Goal: Task Accomplishment & Management: Use online tool/utility

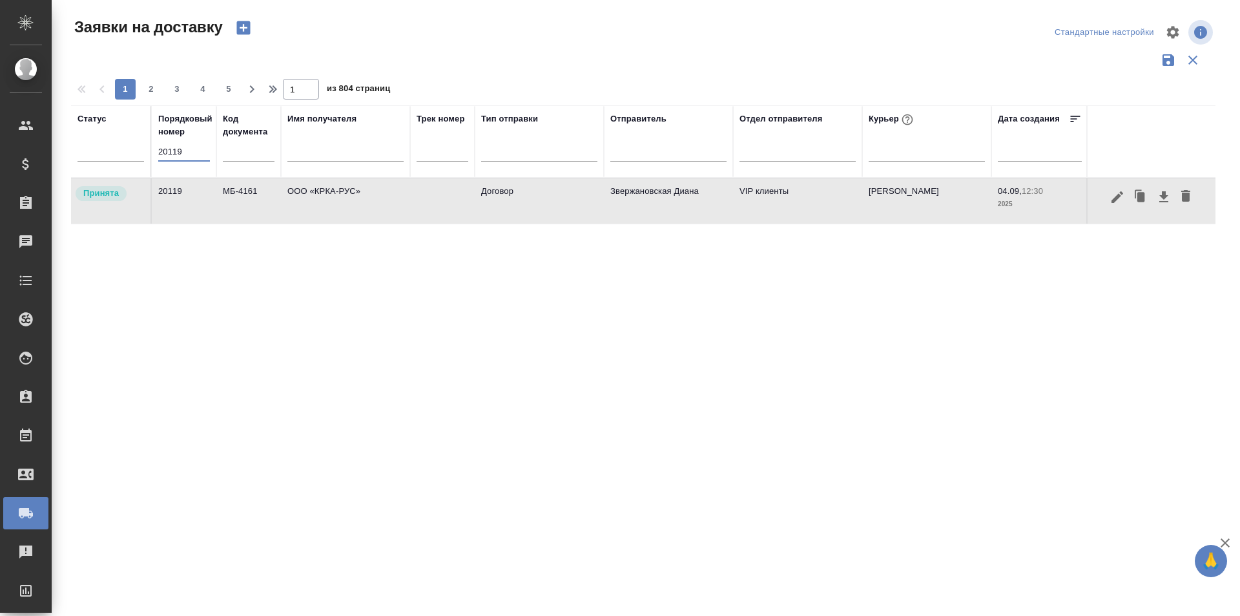
click at [207, 152] on input "20119" at bounding box center [184, 152] width 52 height 18
paste input "text"
type input "20119"
click at [1117, 196] on icon "button" at bounding box center [1118, 197] width 12 height 12
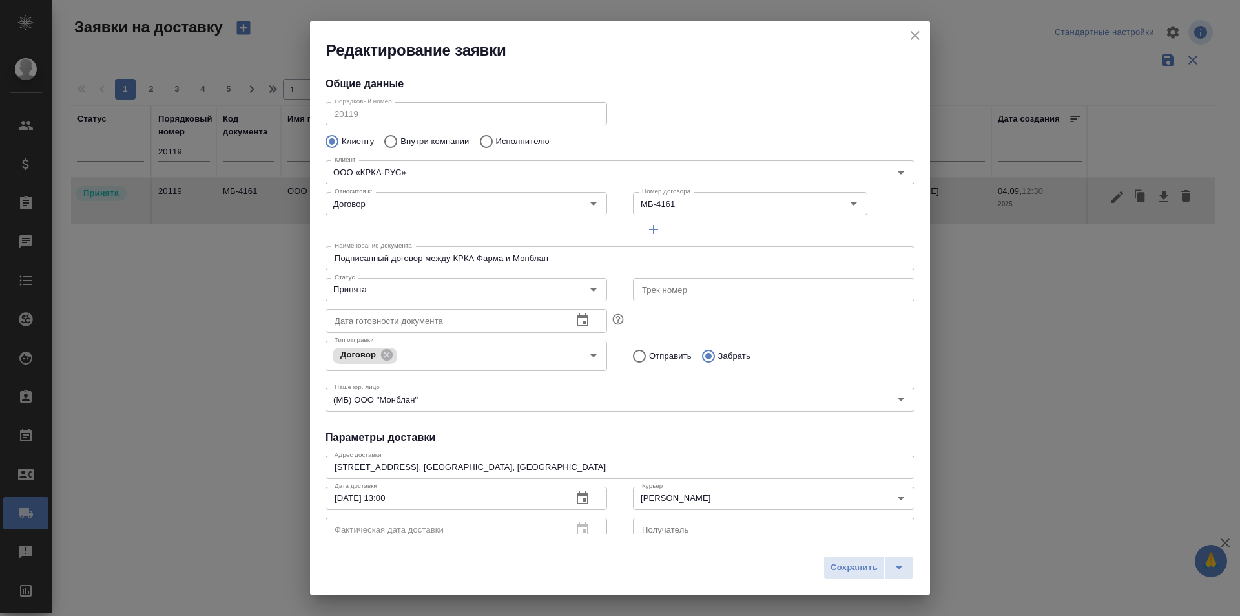
type input "Звержановская Диана"
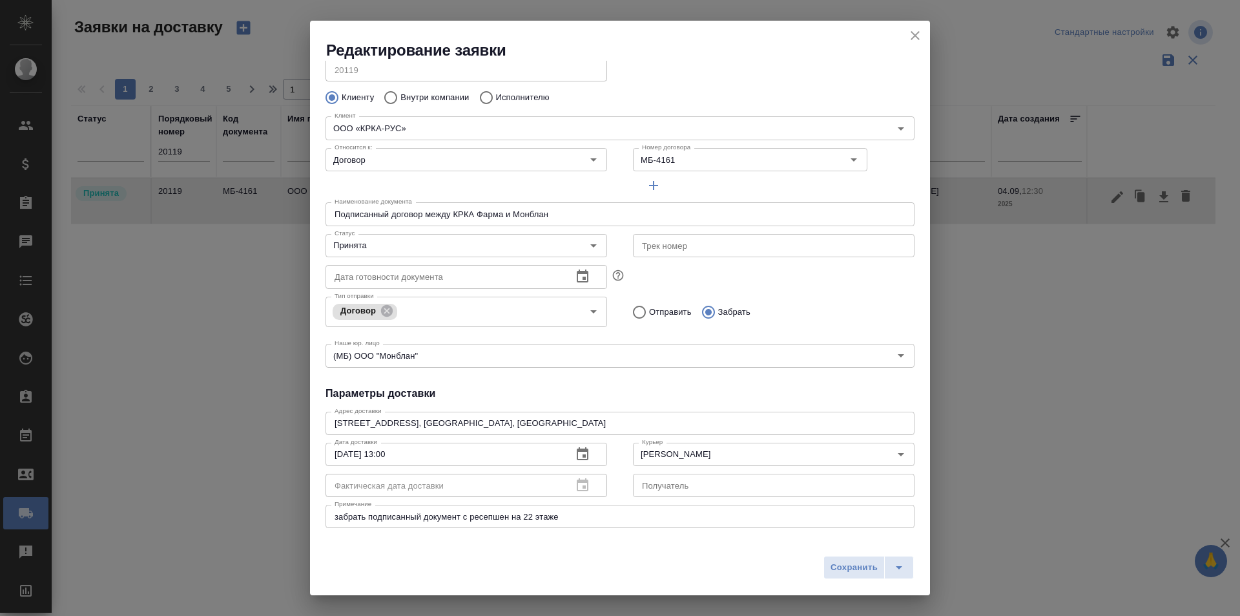
scroll to position [65, 0]
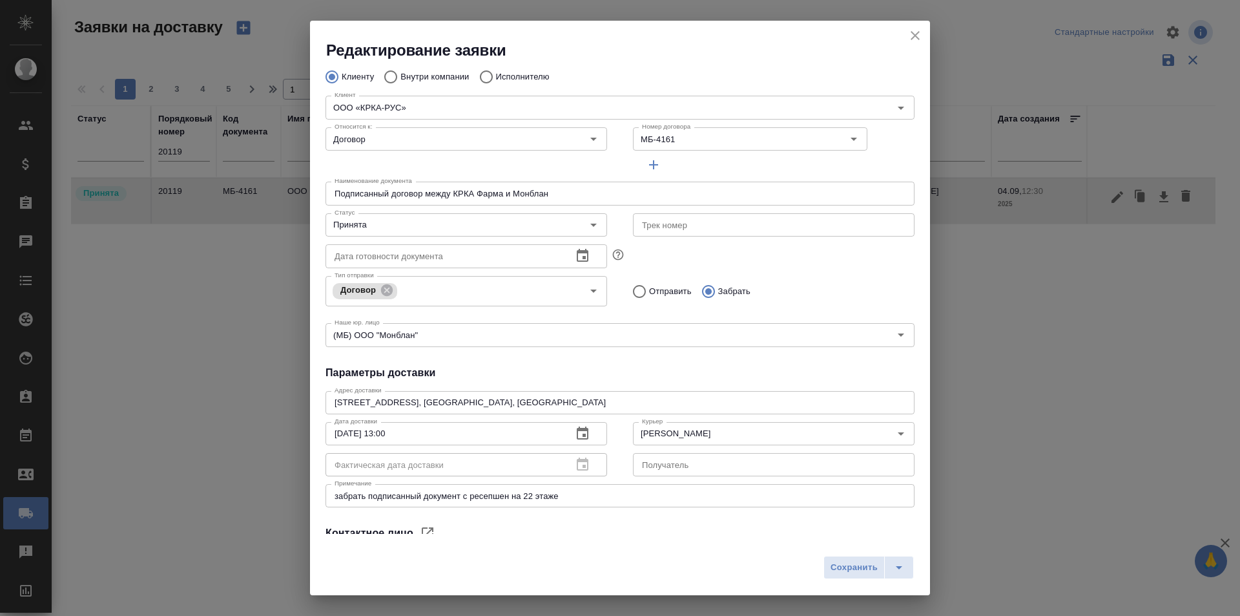
click at [676, 375] on h4 "Параметры доставки" at bounding box center [620, 373] width 589 height 16
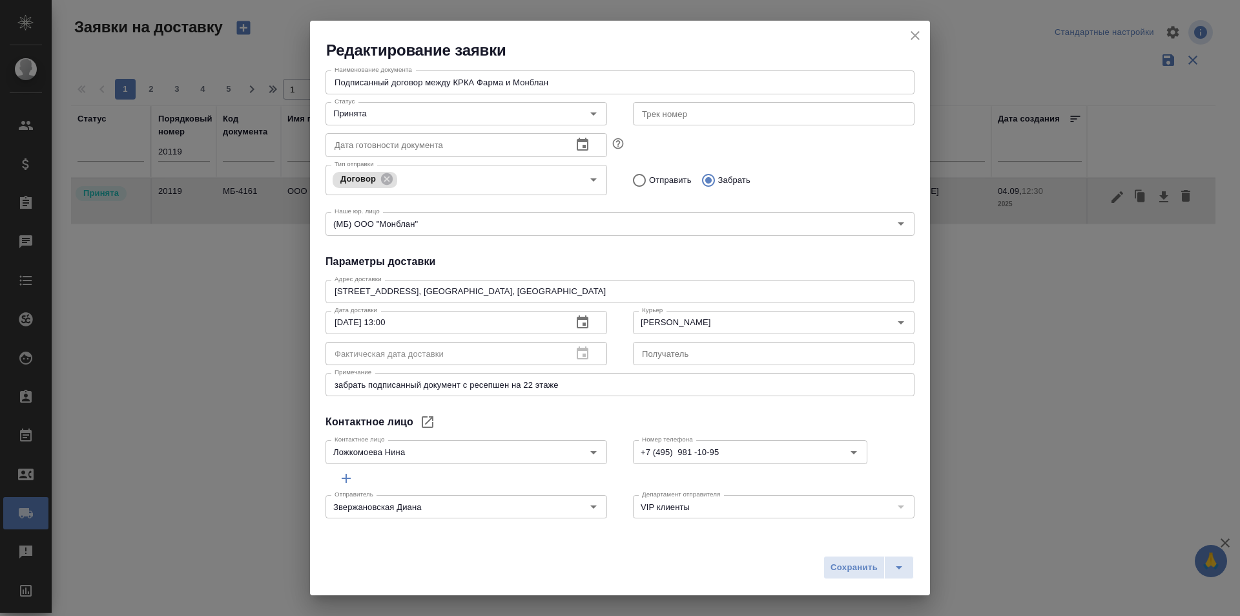
click at [911, 30] on icon "close" at bounding box center [916, 36] width 16 height 16
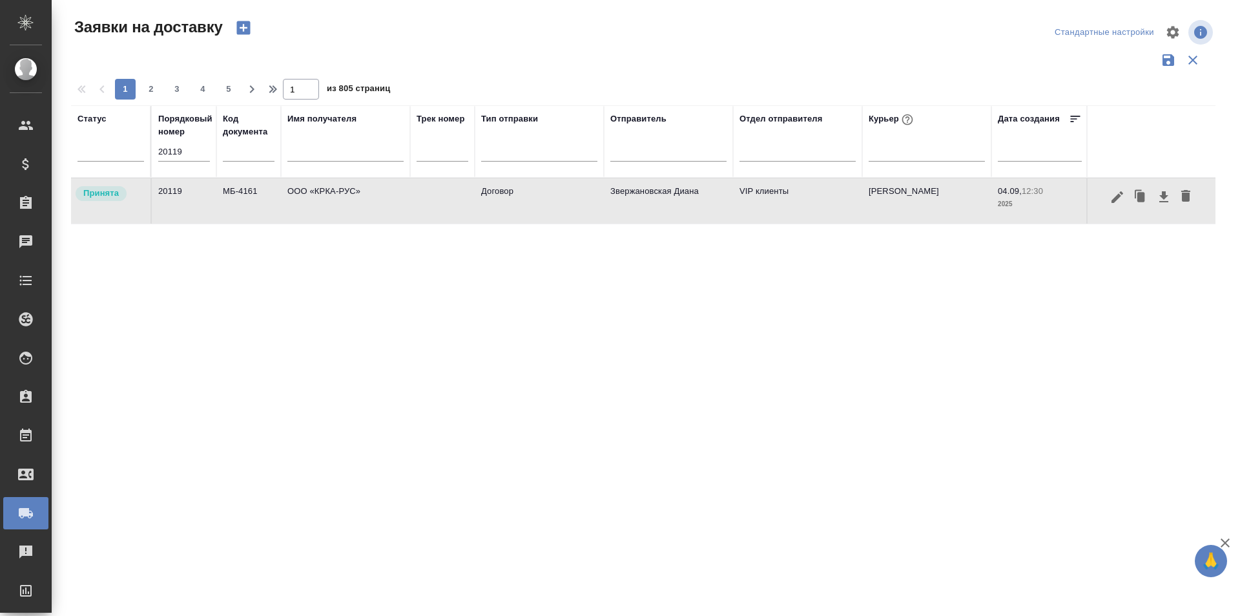
click at [168, 146] on input "20119" at bounding box center [184, 152] width 52 height 18
paste input "37"
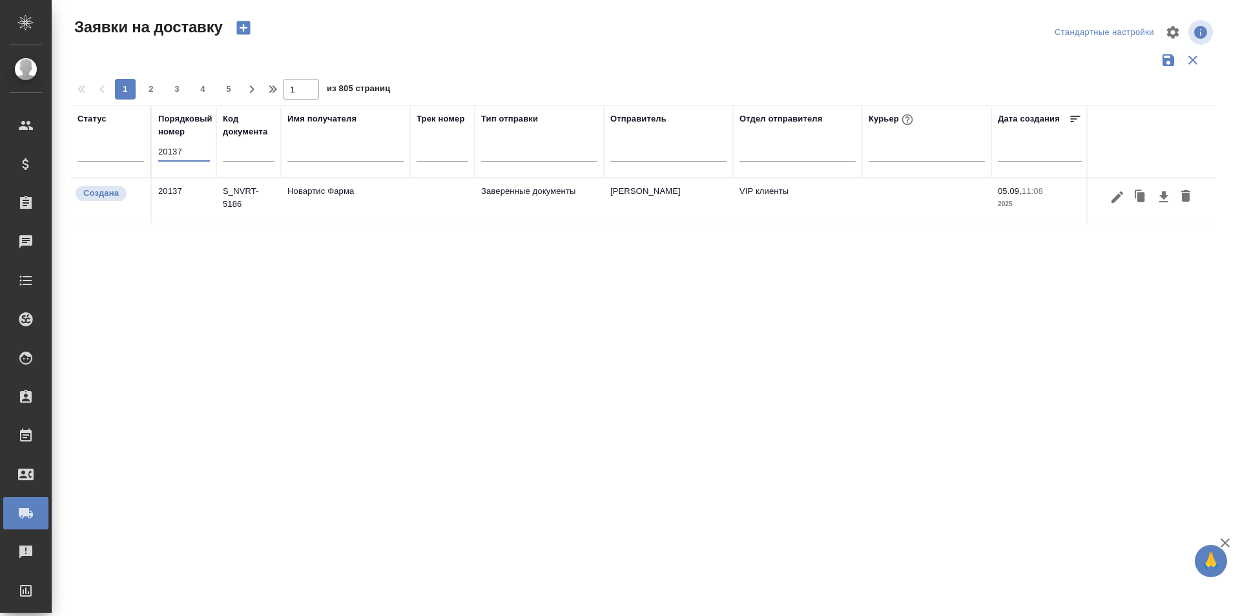
type input "20137"
click at [1111, 200] on icon "button" at bounding box center [1118, 197] width 16 height 16
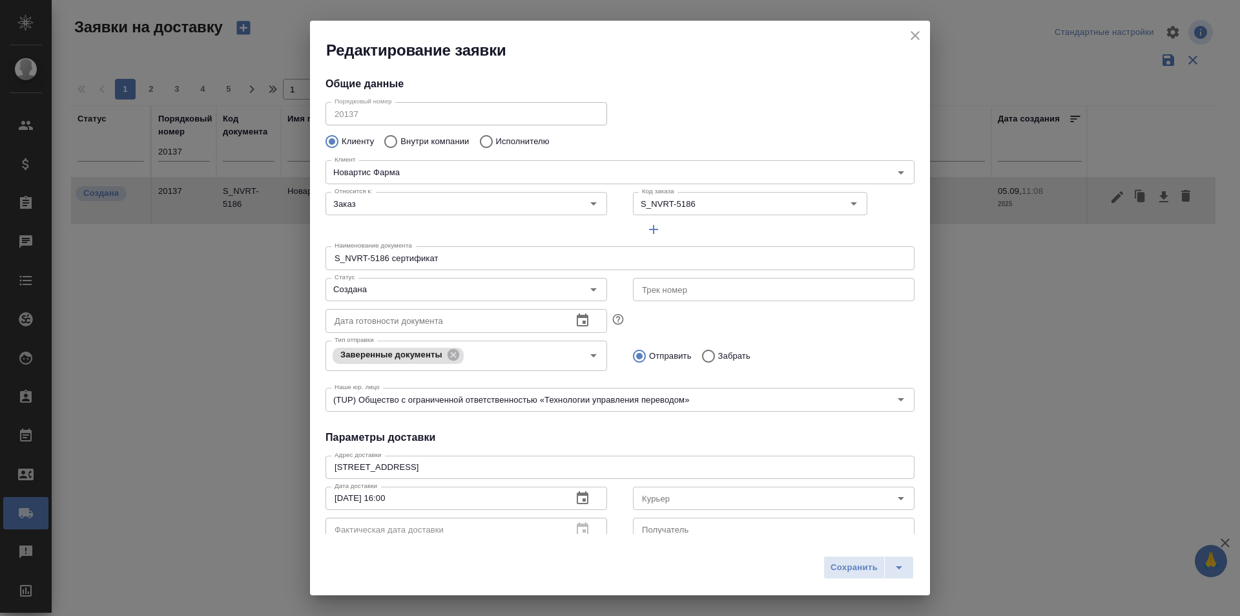
type input "Черных Юлия"
click at [751, 499] on input "Курьер" at bounding box center [752, 498] width 231 height 16
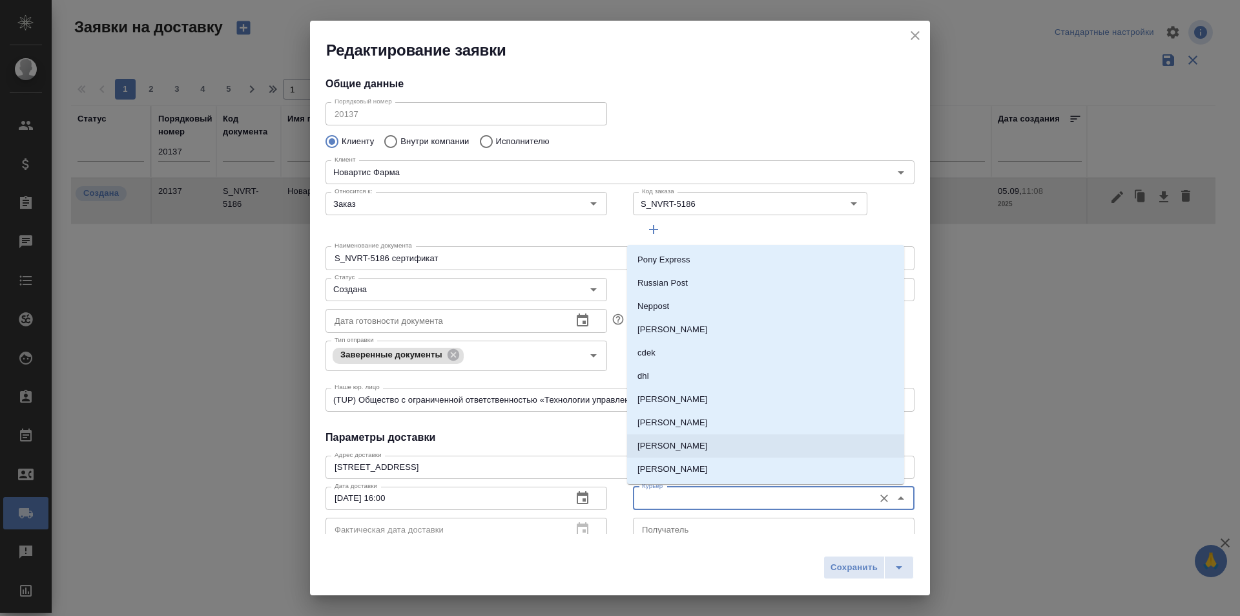
click at [721, 448] on li "[PERSON_NAME]" at bounding box center [765, 445] width 277 height 23
type input "[PERSON_NAME]"
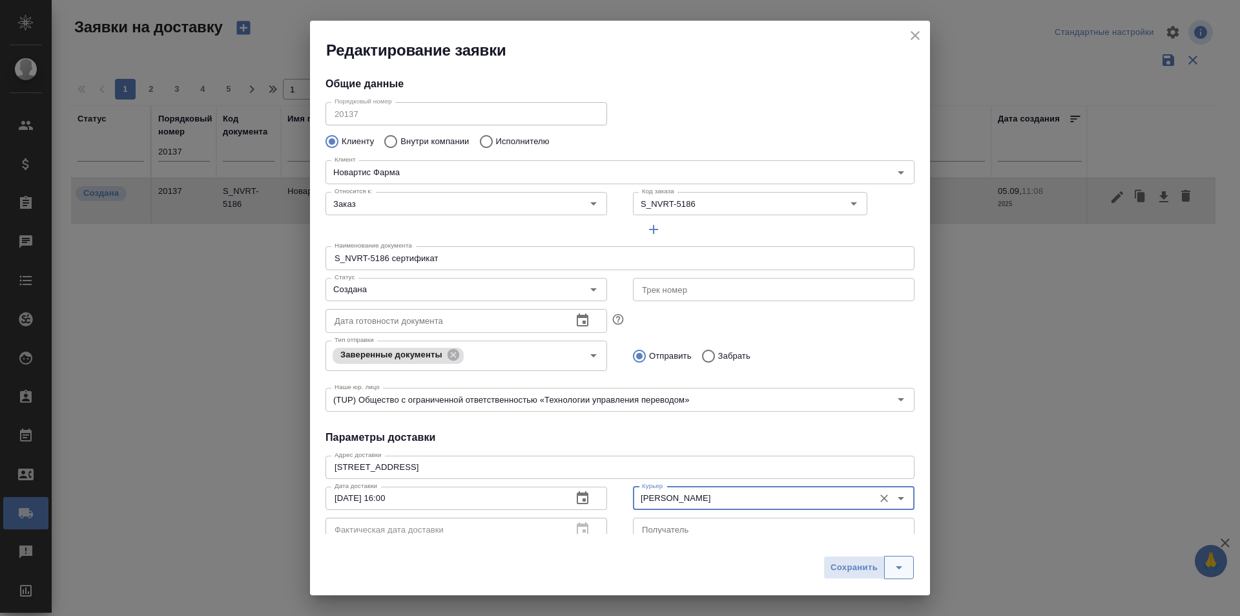
click at [903, 561] on icon "split button" at bounding box center [899, 567] width 16 height 16
click at [887, 541] on li "Сохранить и скачать" at bounding box center [871, 540] width 103 height 21
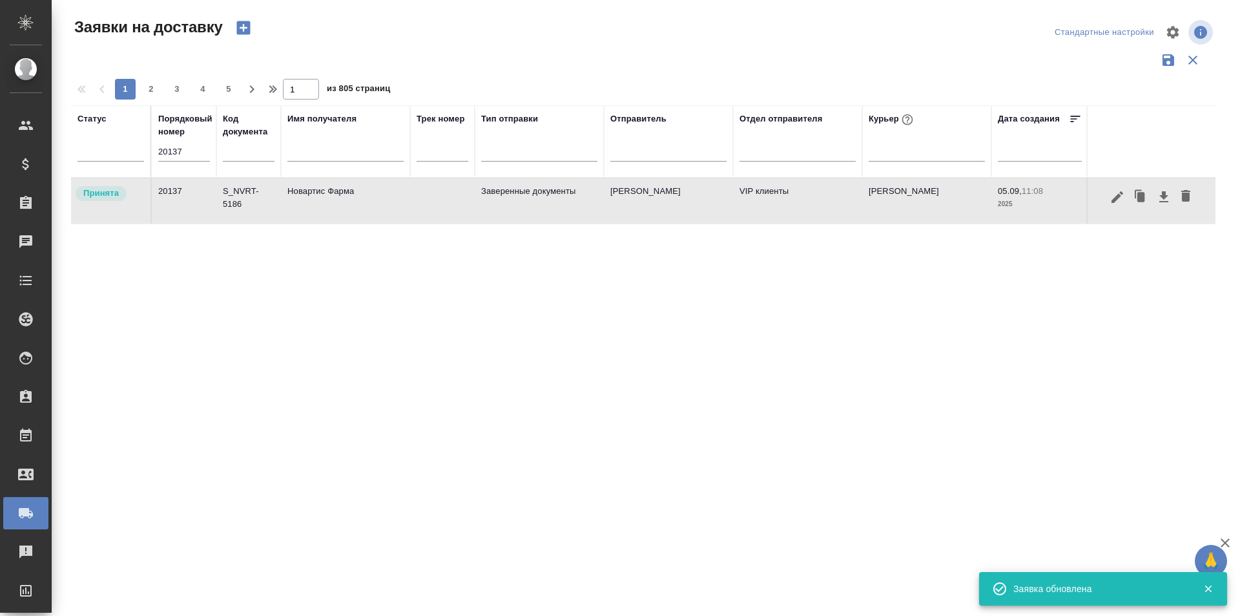
click at [160, 153] on input "20137" at bounding box center [184, 152] width 52 height 18
paste input "6"
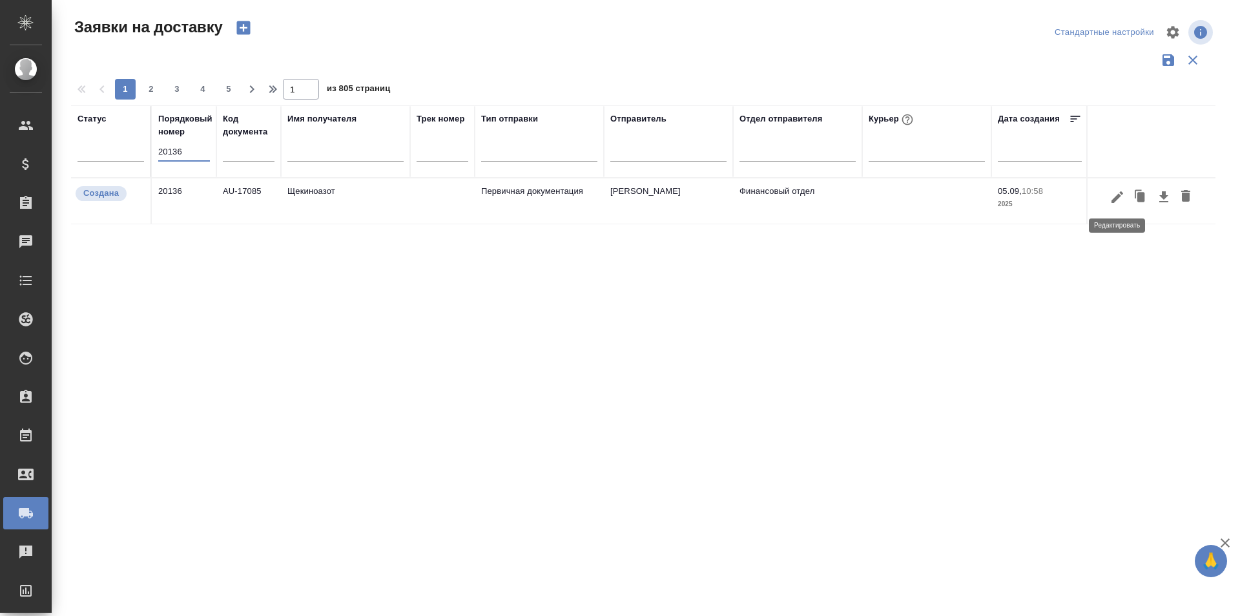
type input "20136"
click at [1121, 202] on icon "button" at bounding box center [1118, 197] width 16 height 16
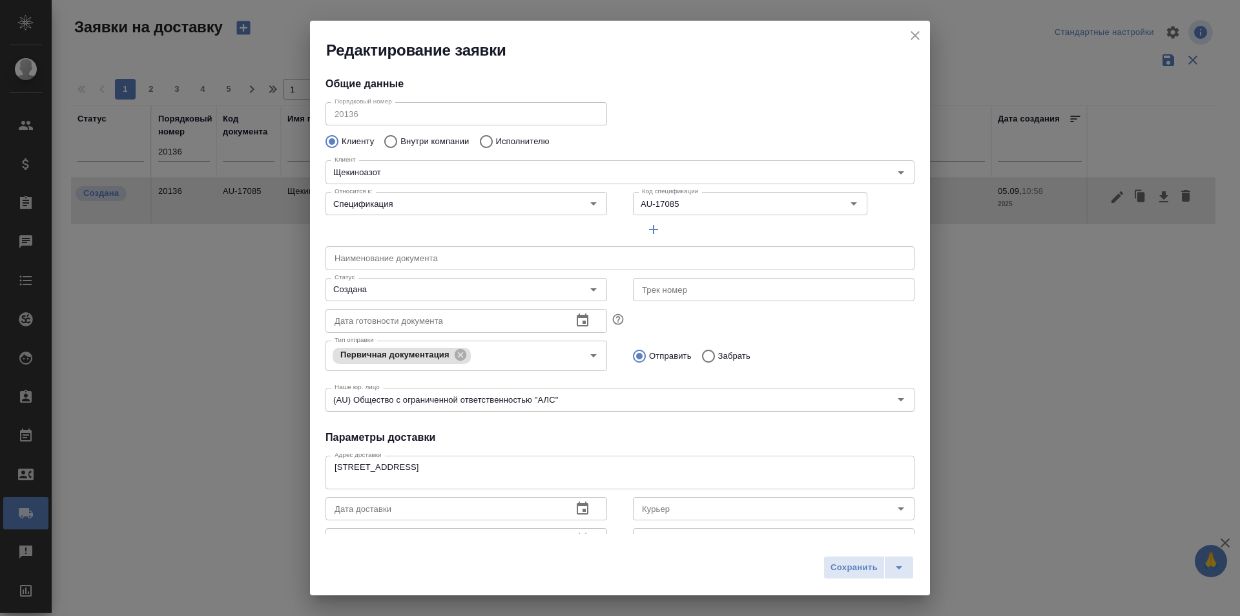
type input "Еремеева Екатерина"
type input "+7 910 948 12 40"
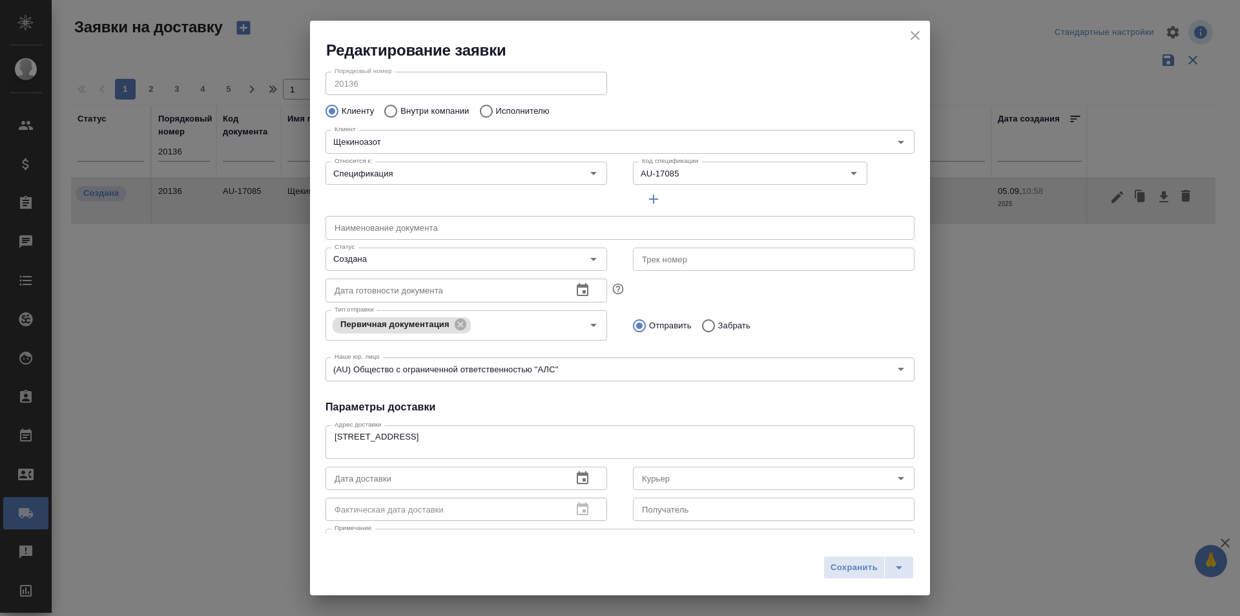
scroll to position [0, 0]
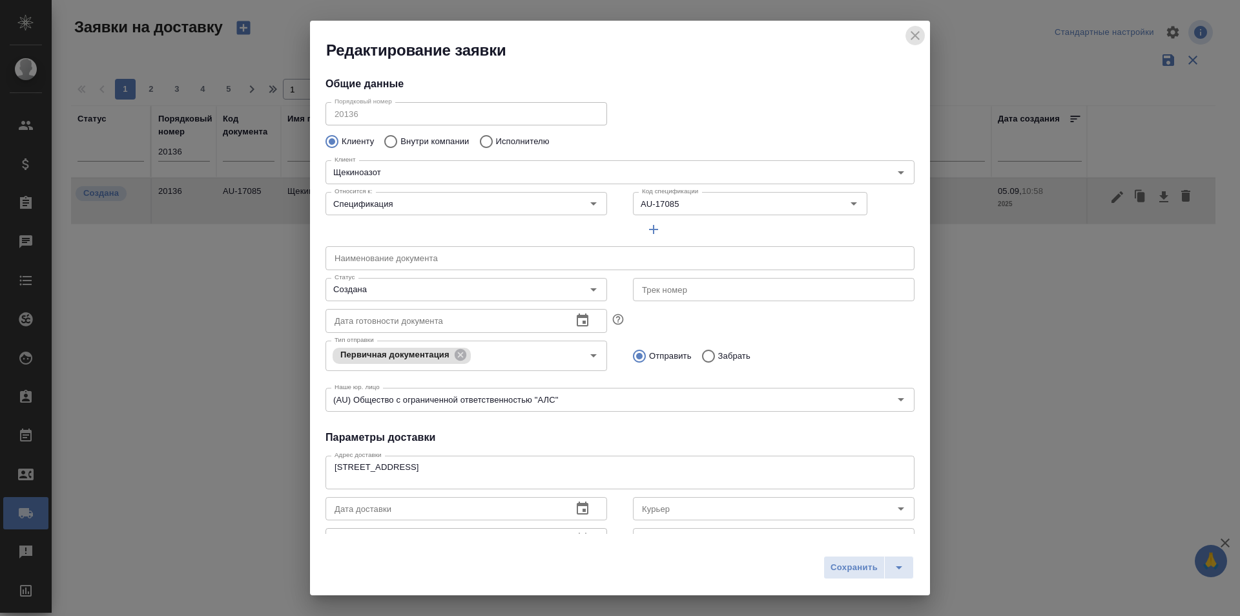
click at [915, 38] on icon "close" at bounding box center [916, 36] width 16 height 16
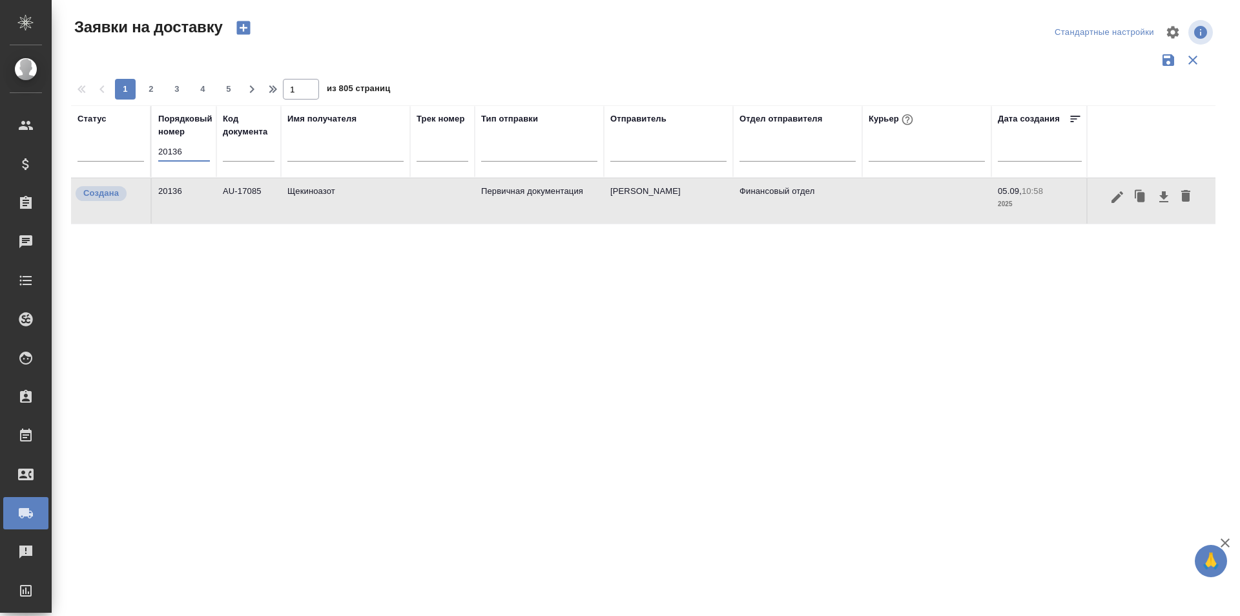
click at [194, 157] on input "20136" at bounding box center [184, 152] width 52 height 18
paste input "19990"
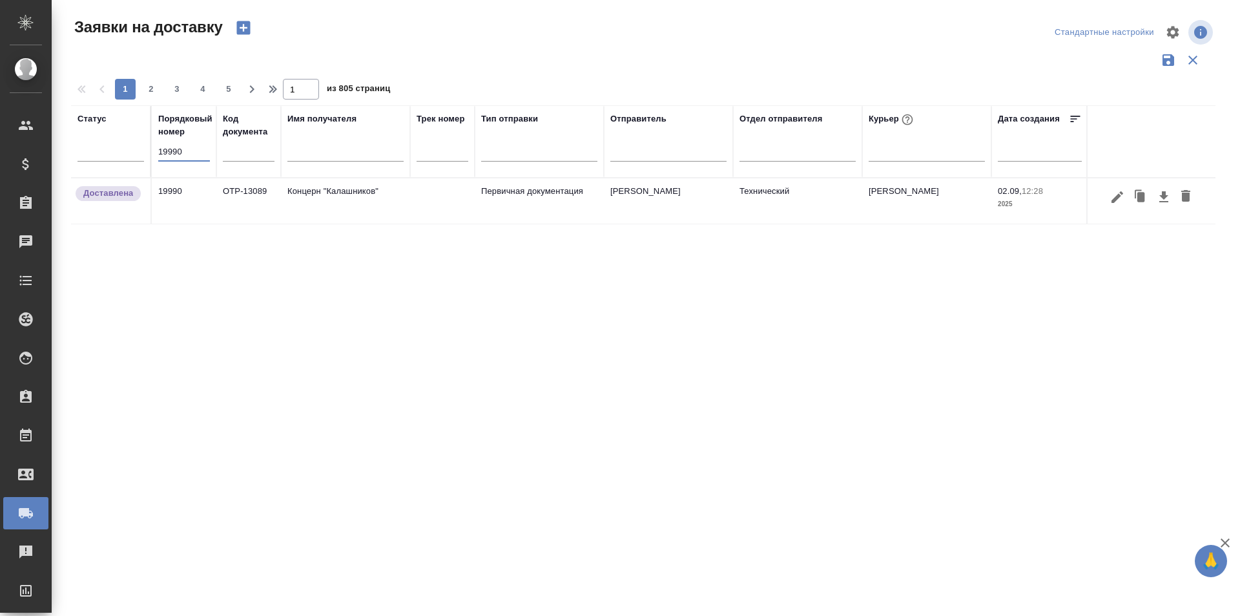
click at [191, 154] on input "19990" at bounding box center [184, 152] width 52 height 18
paste input "50"
type input "19950"
click at [1117, 195] on icon "button" at bounding box center [1118, 197] width 12 height 12
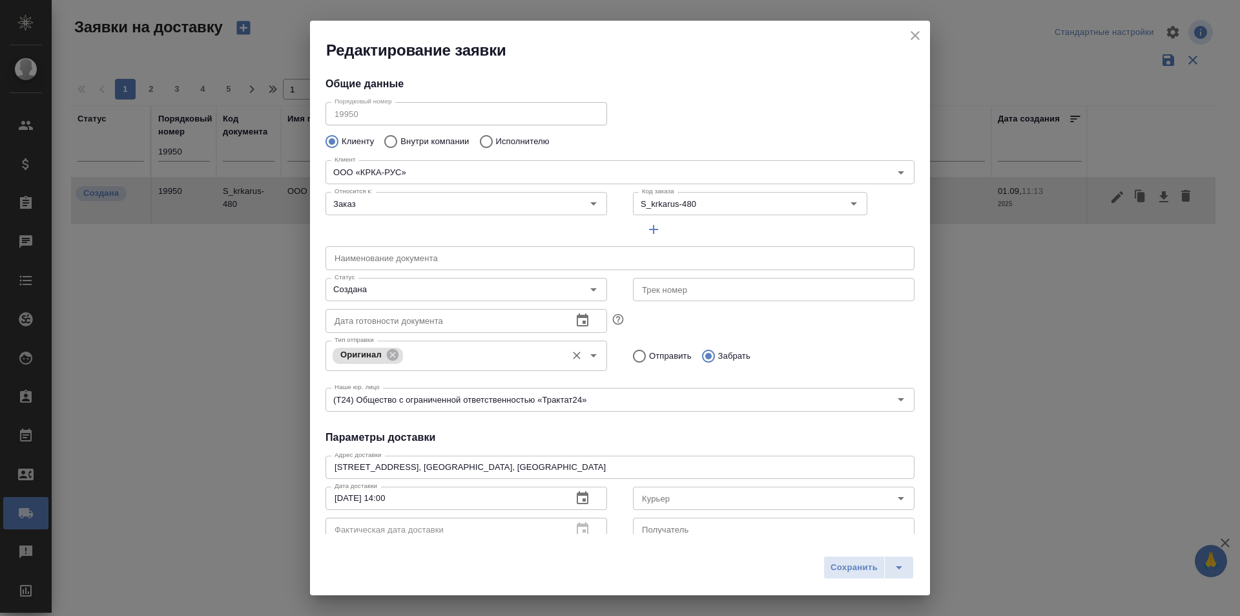
type input "Валеева Анна"
type input "+7-903-516-44-16"
click at [463, 295] on input "Создана" at bounding box center [444, 290] width 231 height 16
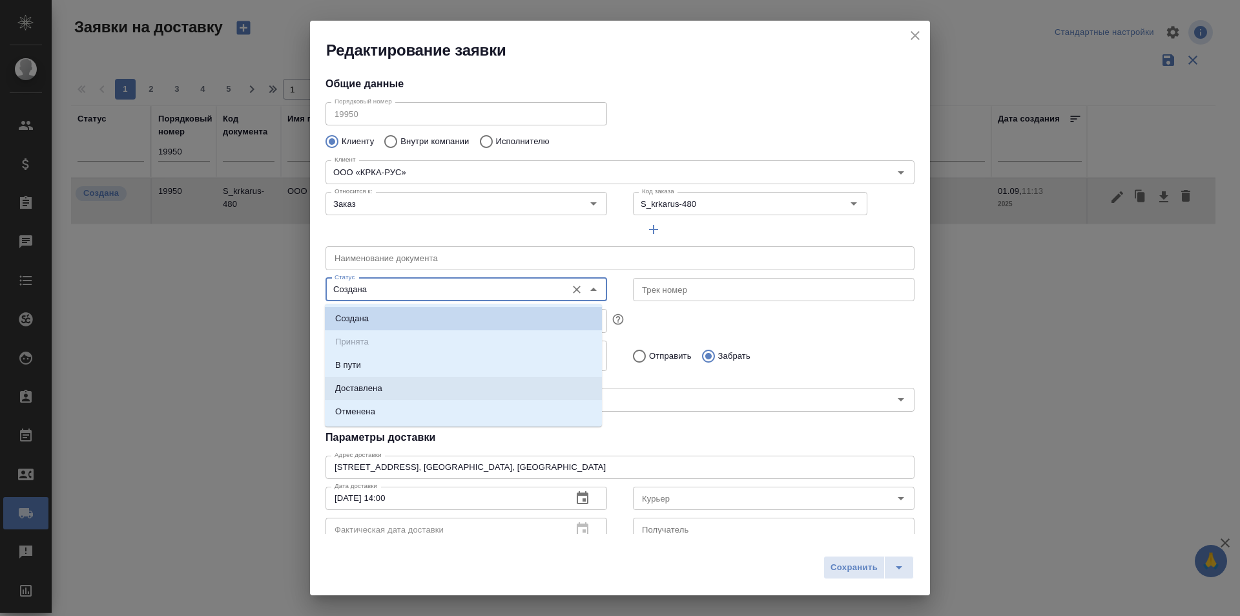
click at [417, 388] on li "Доставлена" at bounding box center [463, 388] width 277 height 23
type input "Доставлена"
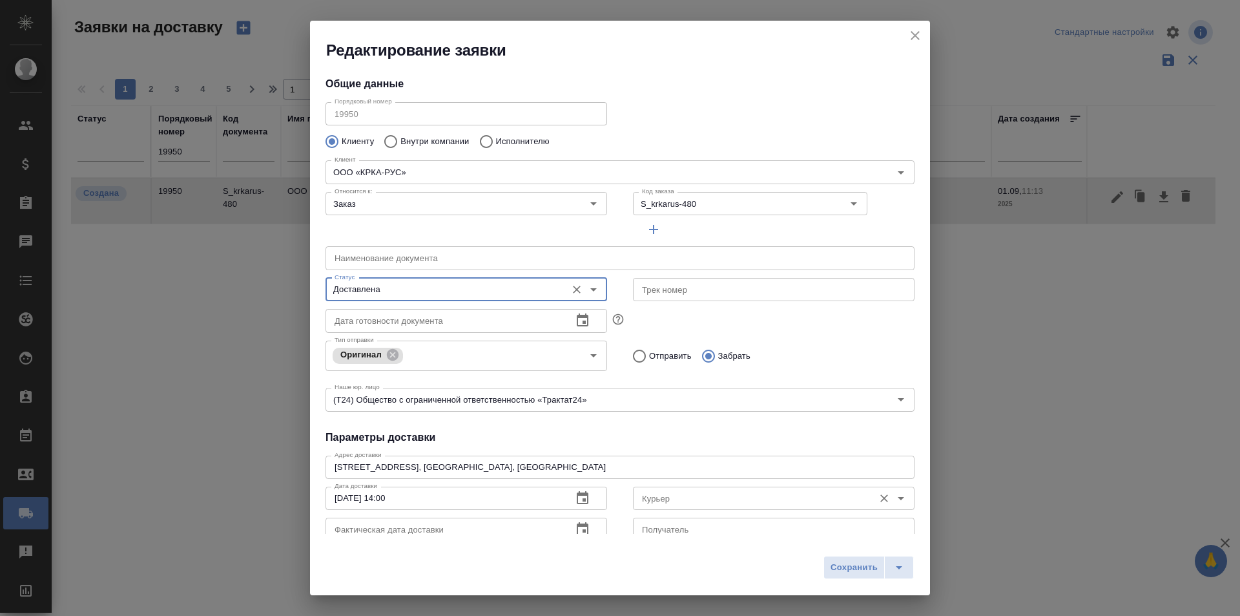
click at [680, 501] on input "Курьер" at bounding box center [752, 498] width 231 height 16
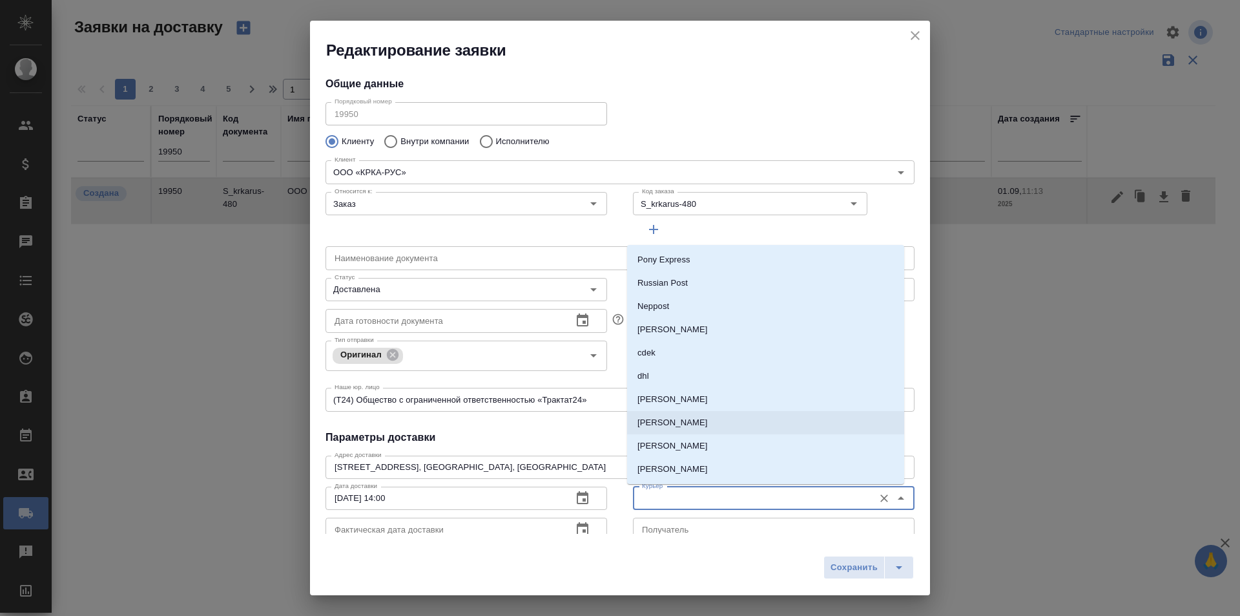
click at [686, 445] on p "[PERSON_NAME]" at bounding box center [673, 445] width 70 height 13
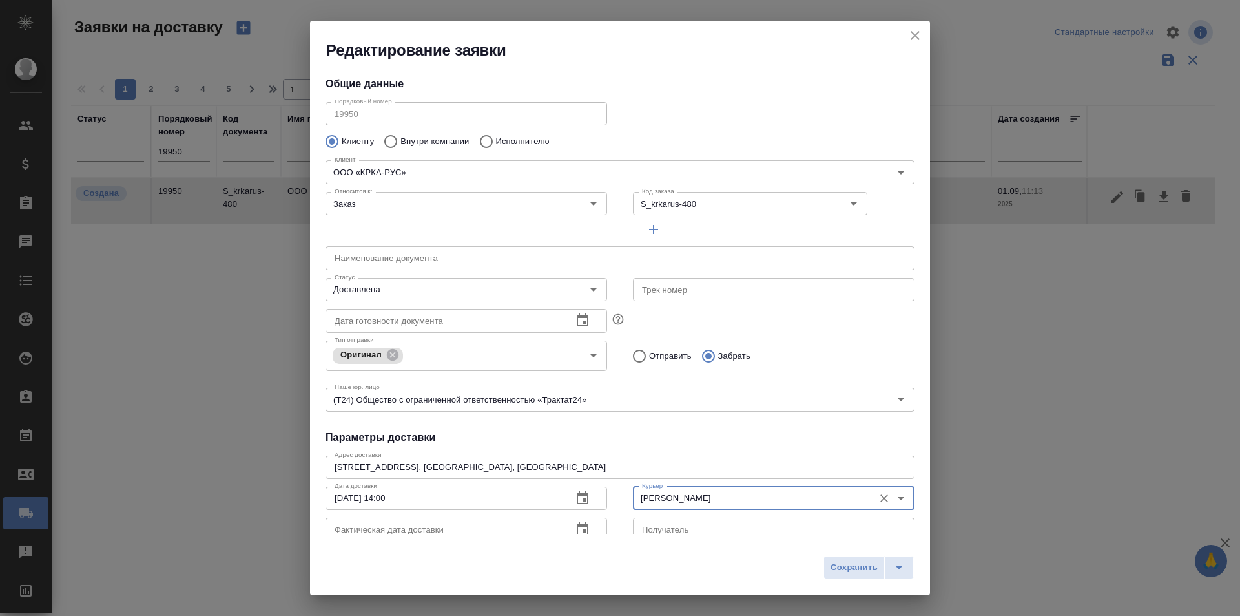
type input "[PERSON_NAME]"
click at [582, 523] on icon "button" at bounding box center [583, 529] width 16 height 16
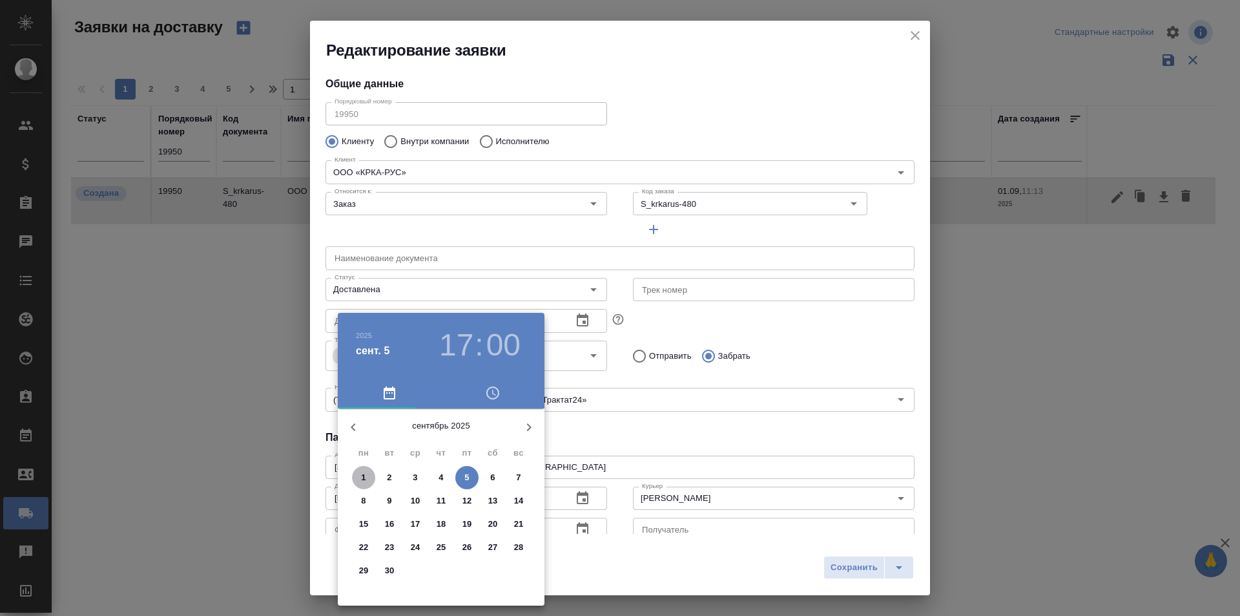
click at [369, 474] on span "1" at bounding box center [363, 477] width 23 height 13
type input "[DATE] 17:00"
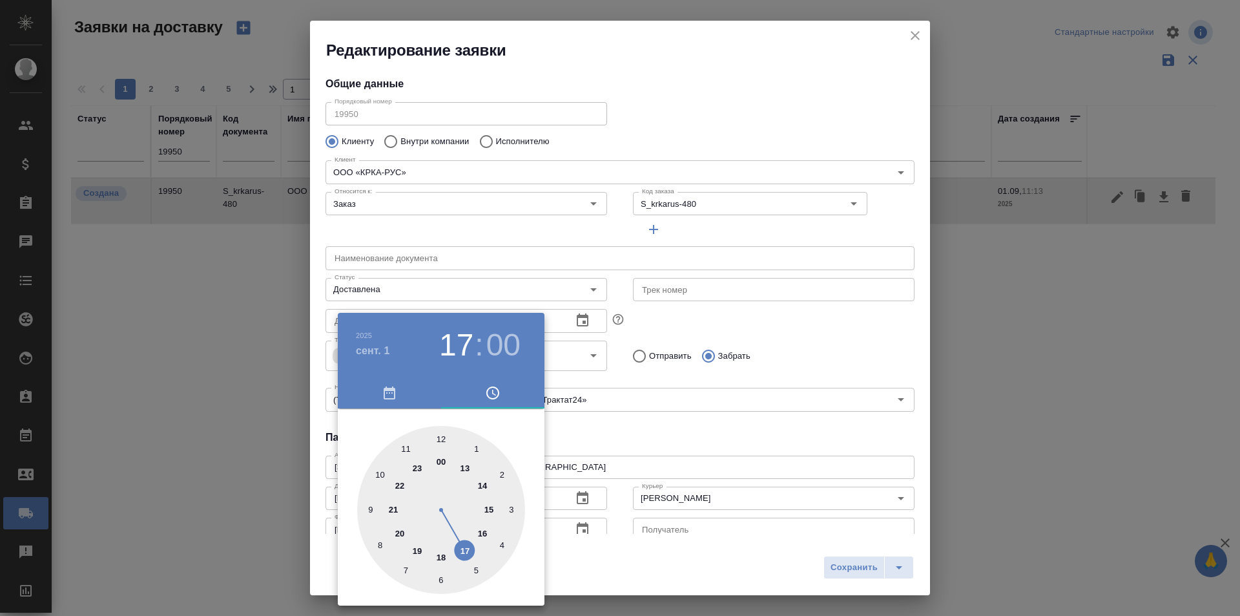
click at [833, 558] on div at bounding box center [620, 308] width 1240 height 616
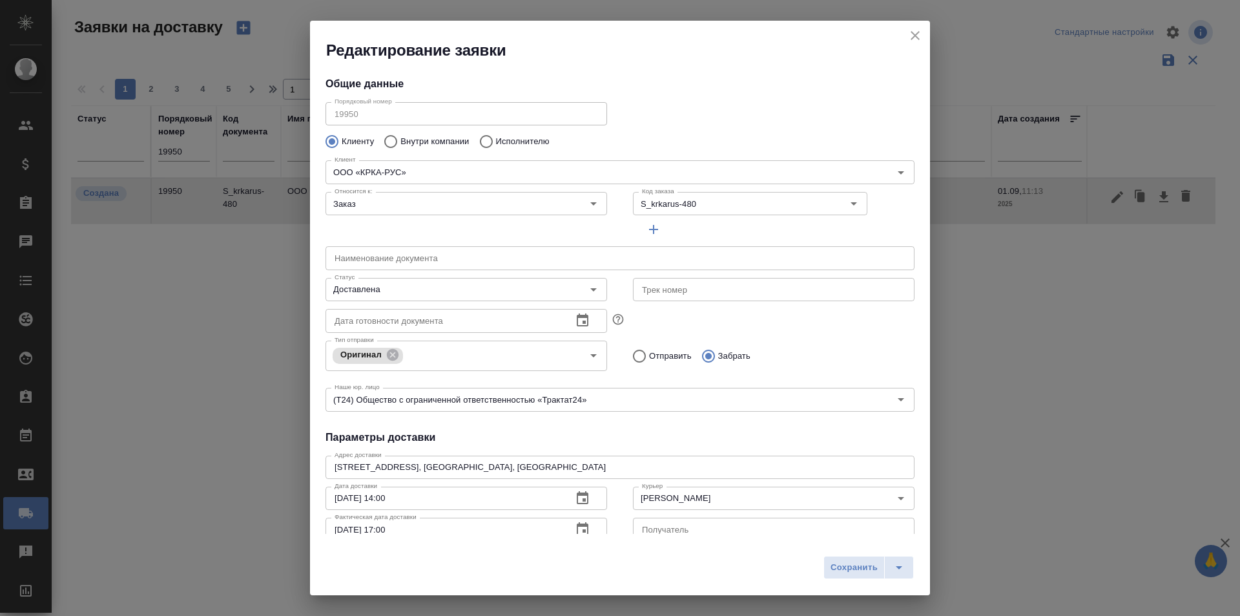
scroll to position [11, 0]
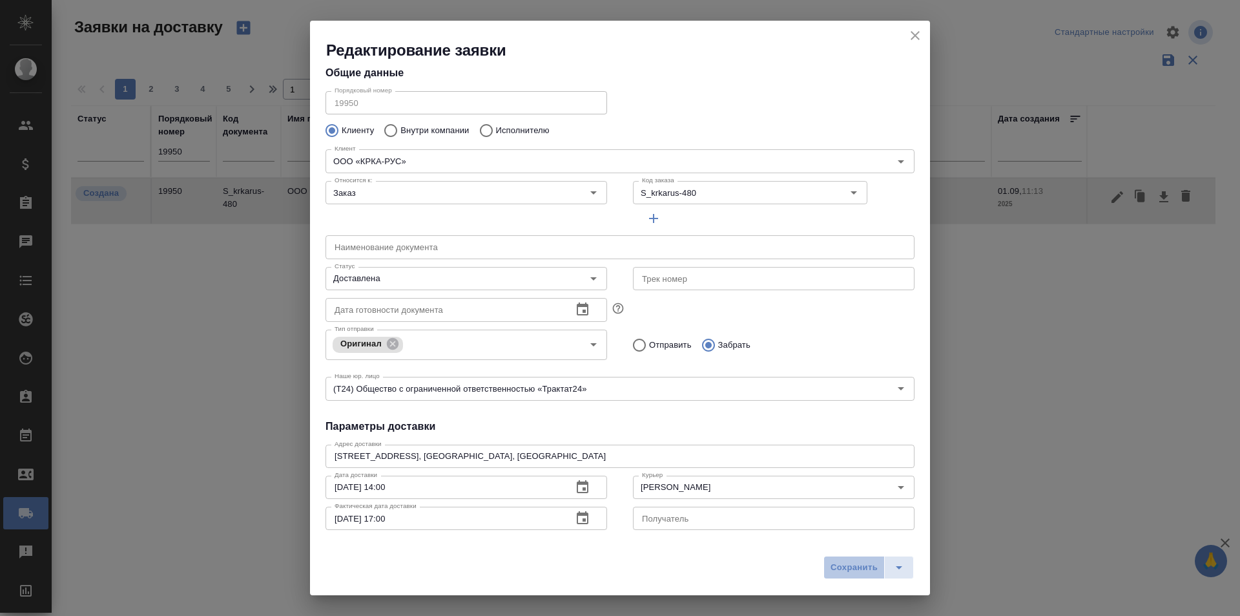
click at [845, 565] on span "Сохранить" at bounding box center [854, 567] width 47 height 15
type input "Создана"
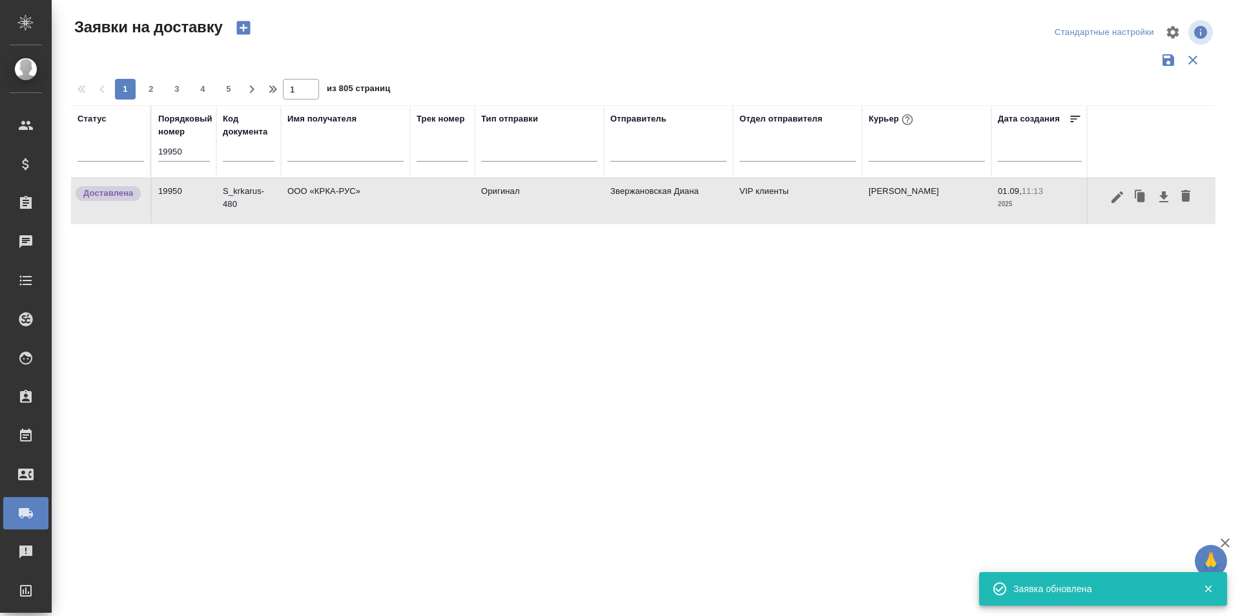
click at [194, 156] on input "19950" at bounding box center [184, 152] width 52 height 18
paste input "4"
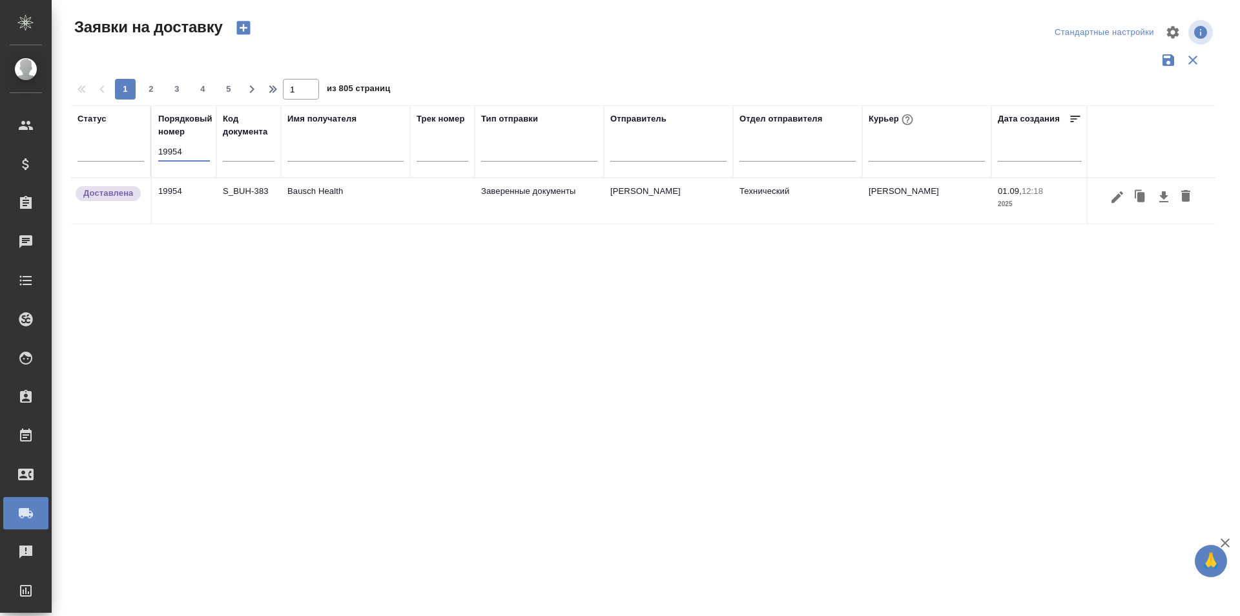
click at [180, 149] on input "19954" at bounding box center [184, 152] width 52 height 18
paste input "24"
click at [175, 149] on input "19924" at bounding box center [184, 152] width 52 height 18
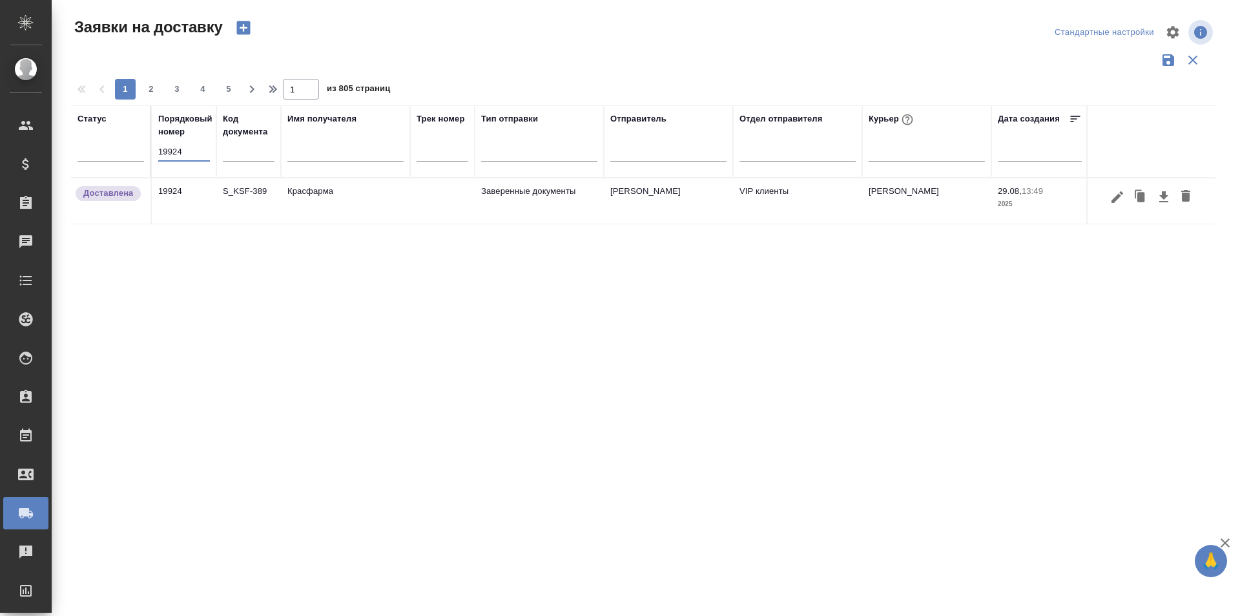
paste input "37"
click at [183, 143] on input "19937" at bounding box center [184, 152] width 52 height 18
paste input "50"
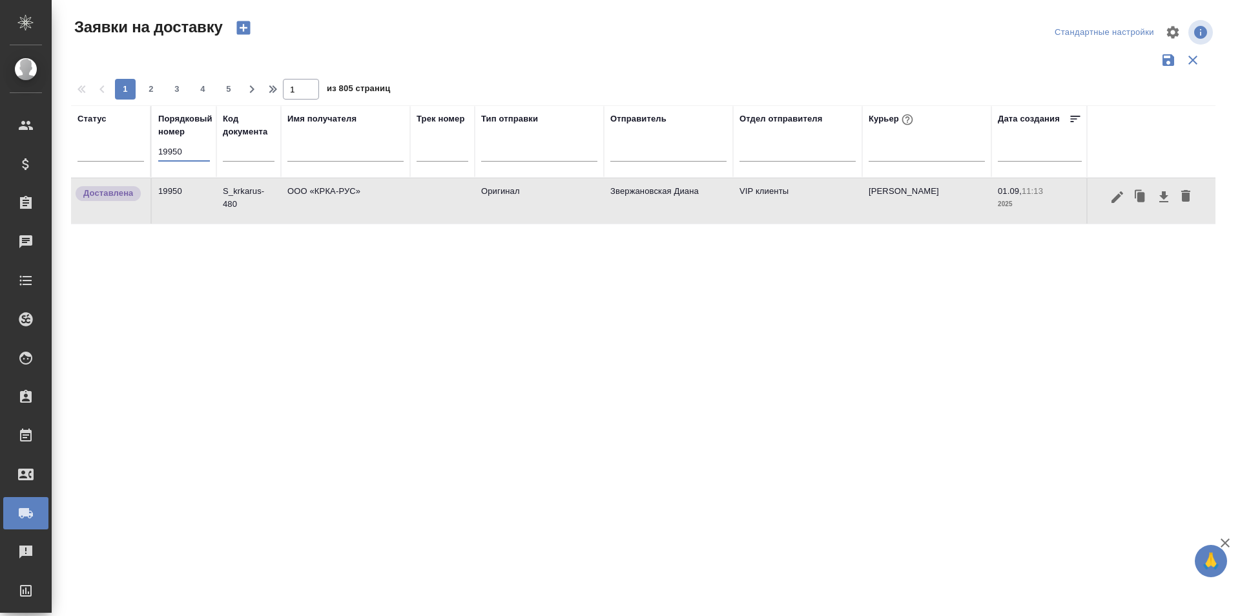
click at [189, 142] on div "Порядковый номер 19950" at bounding box center [184, 141] width 52 height 58
click at [187, 147] on input "19950" at bounding box center [184, 152] width 52 height 18
paste input "20119"
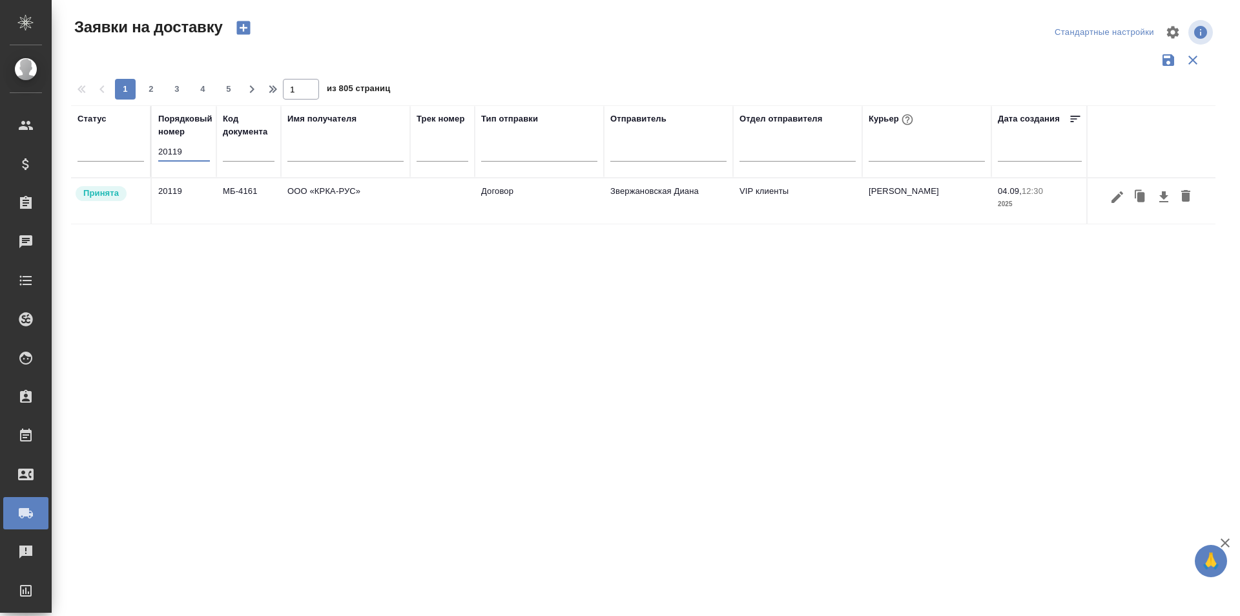
type input "20119"
click at [1115, 198] on icon "button" at bounding box center [1118, 197] width 12 height 12
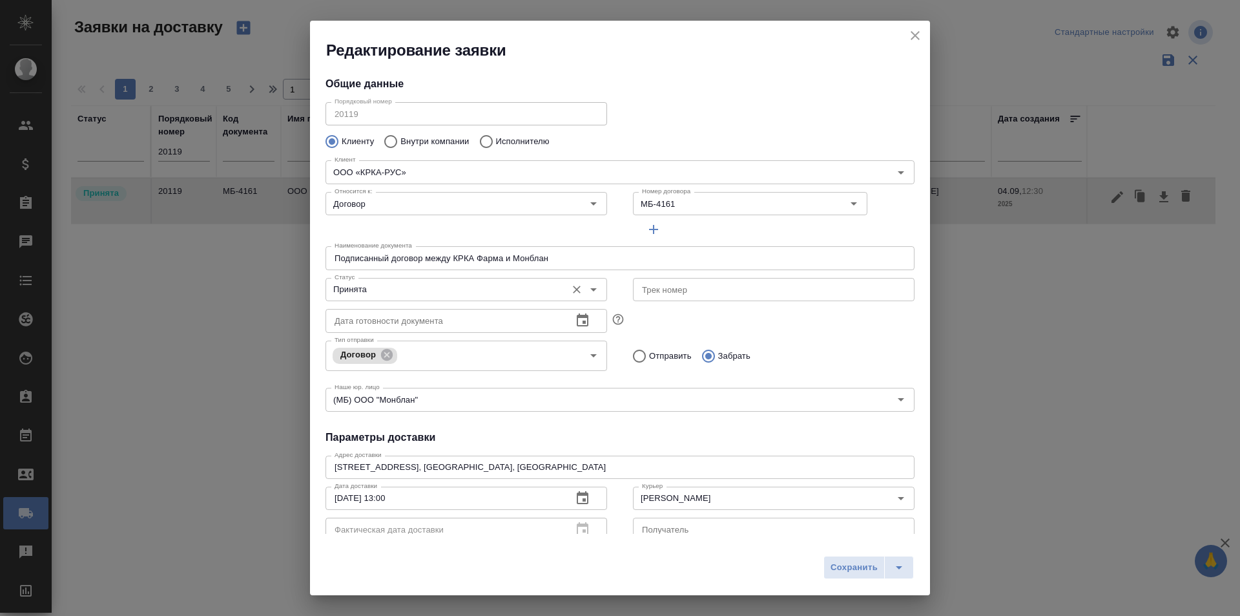
click at [417, 293] on input "Принята" at bounding box center [444, 290] width 231 height 16
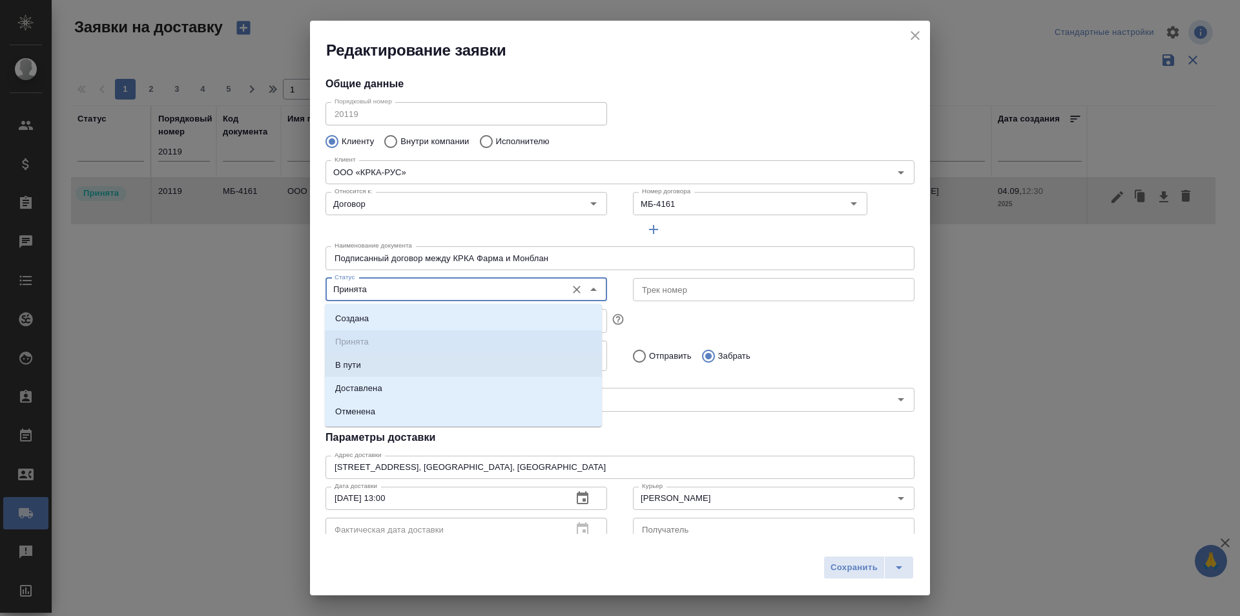
click at [395, 382] on li "Доставлена" at bounding box center [463, 388] width 277 height 23
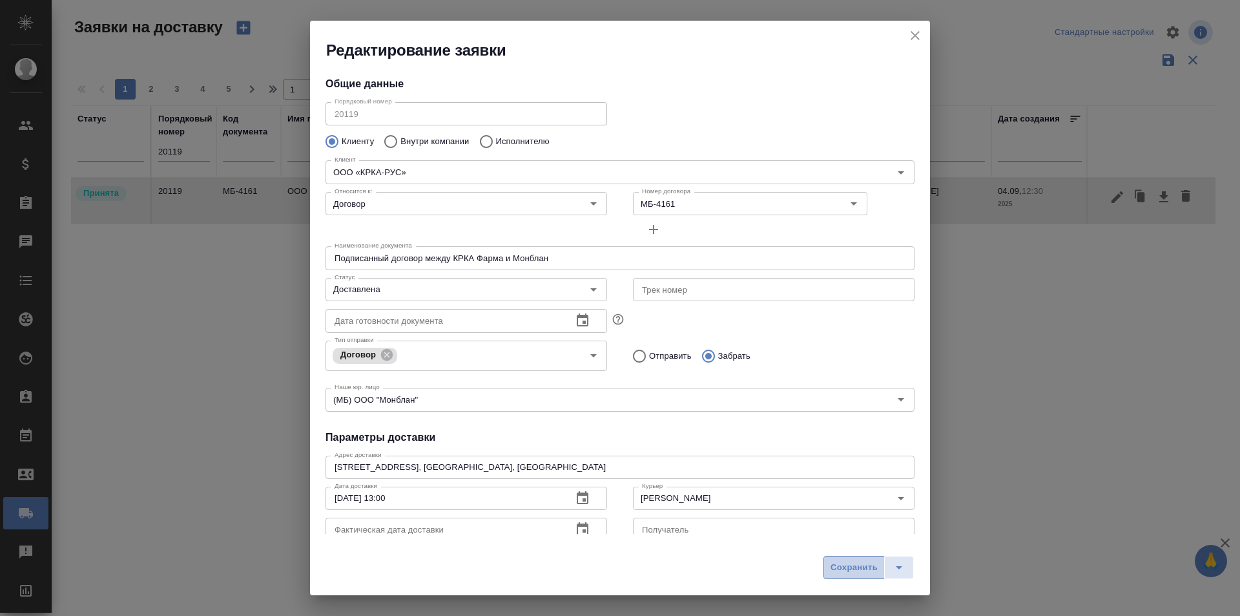
click at [833, 556] on button "Сохранить" at bounding box center [854, 567] width 61 height 23
type input "Принята"
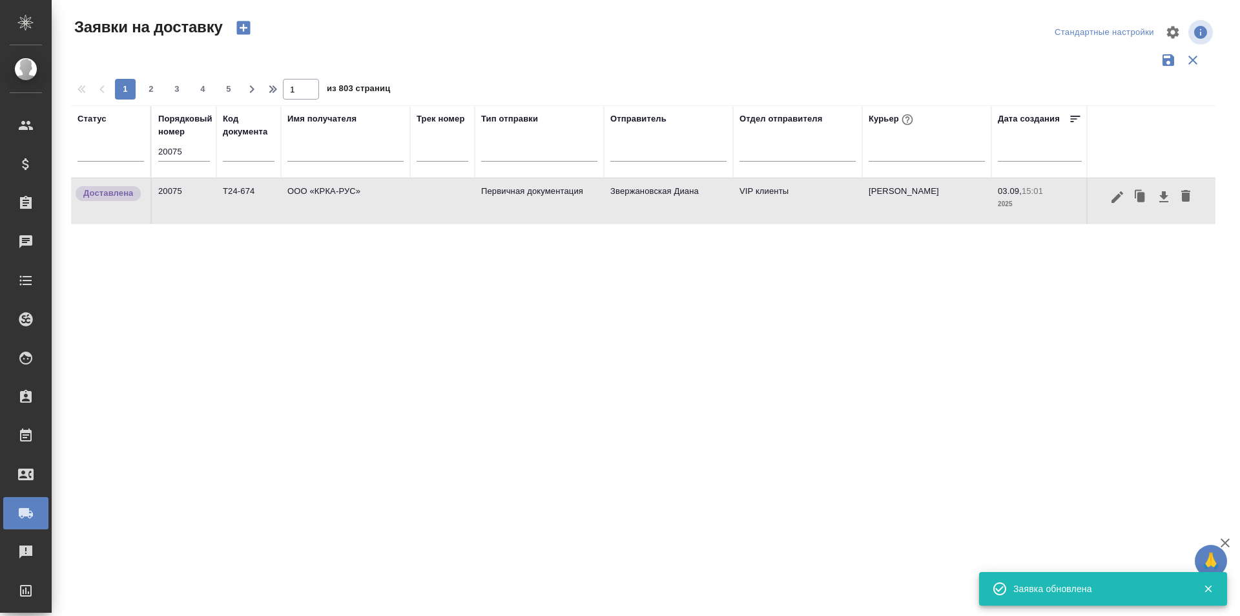
click at [194, 152] on input "20075" at bounding box center [184, 152] width 52 height 18
paste input "19937"
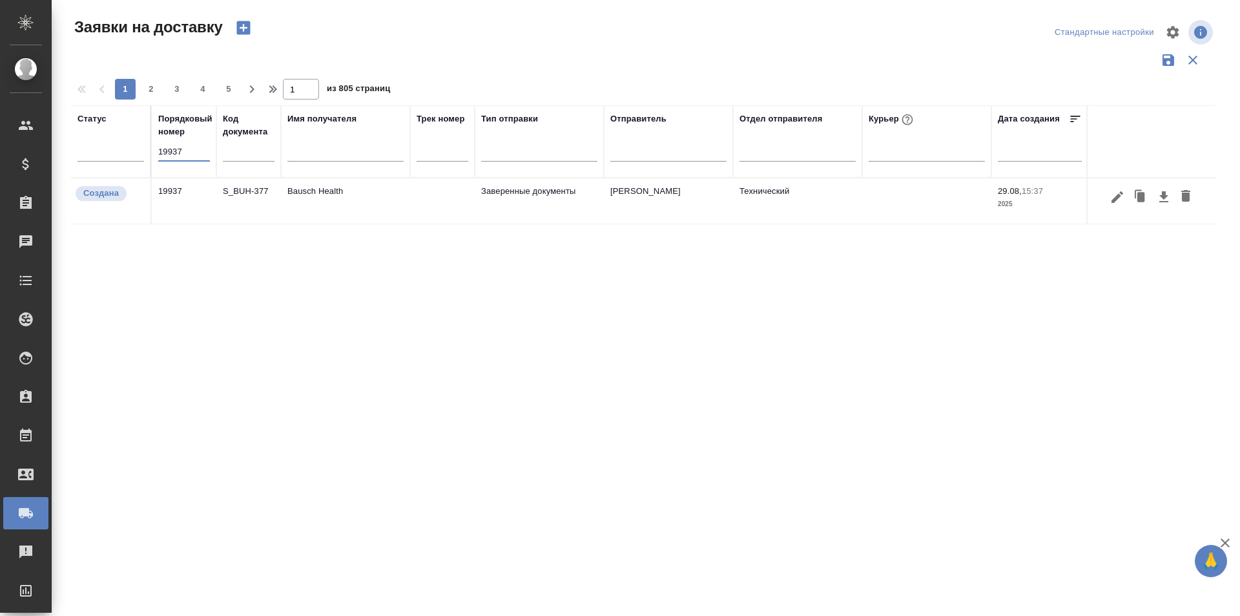
type input "19937"
click at [1114, 203] on icon "button" at bounding box center [1118, 197] width 16 height 16
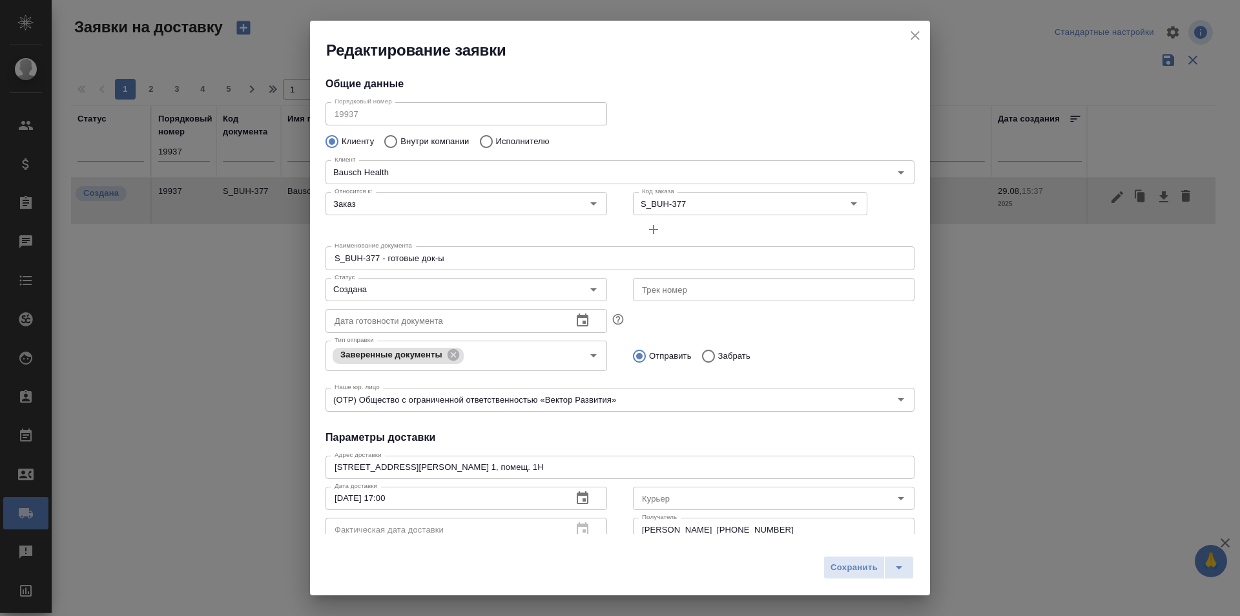
type input "[PERSON_NAME]"
type input "[PHONE_NUMBER]"
click at [508, 293] on input "Создана" at bounding box center [444, 290] width 231 height 16
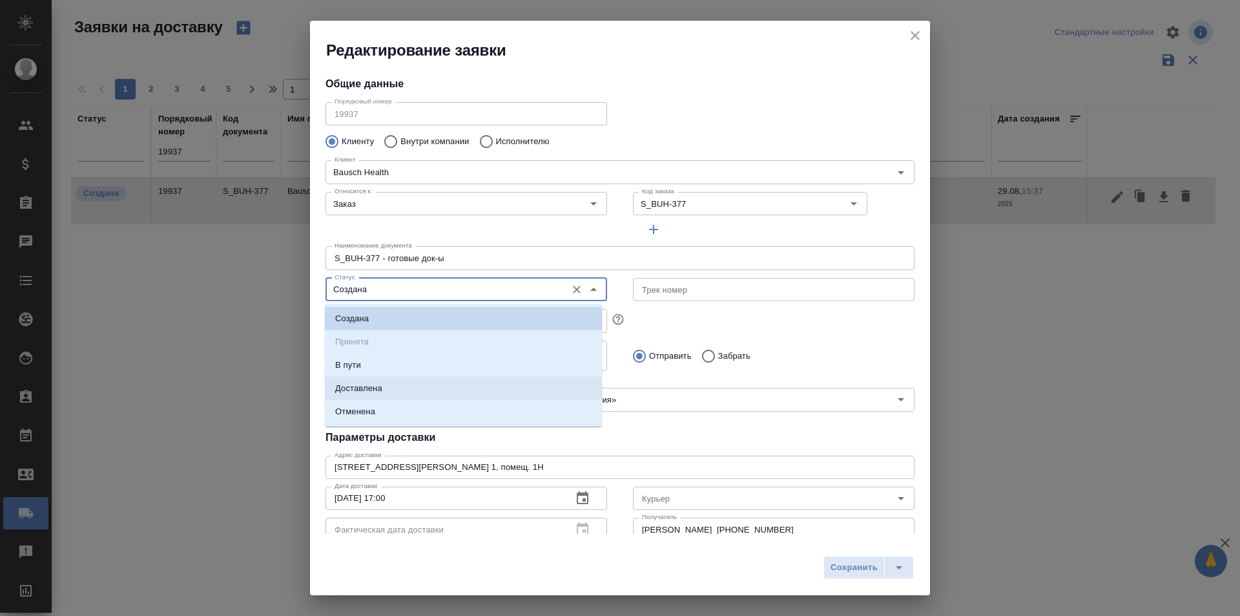
click at [519, 388] on li "Доставлена" at bounding box center [463, 388] width 277 height 23
type input "Доставлена"
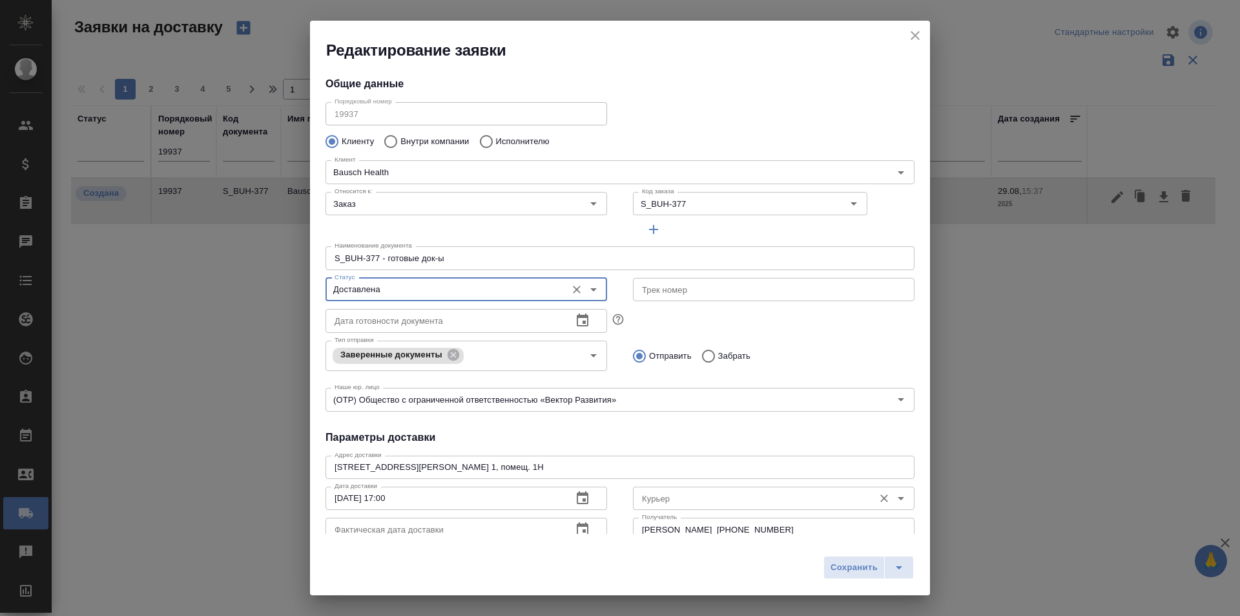
click at [672, 501] on input "Курьер" at bounding box center [752, 498] width 231 height 16
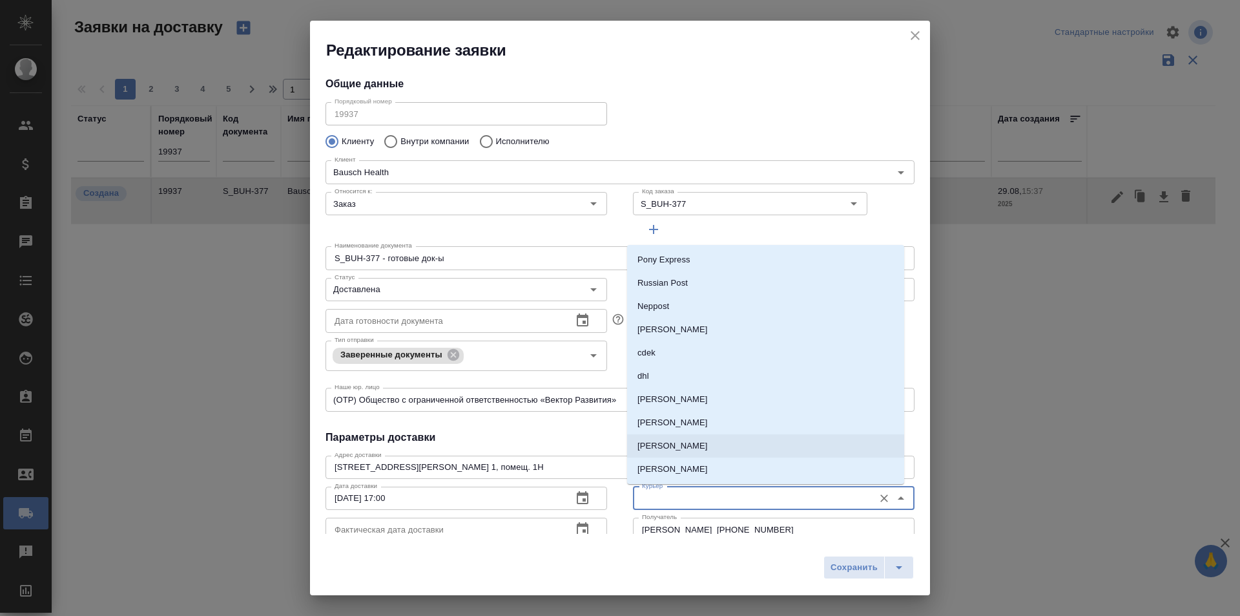
click at [708, 450] on p "[PERSON_NAME]" at bounding box center [673, 445] width 70 height 13
type input "[PERSON_NAME]"
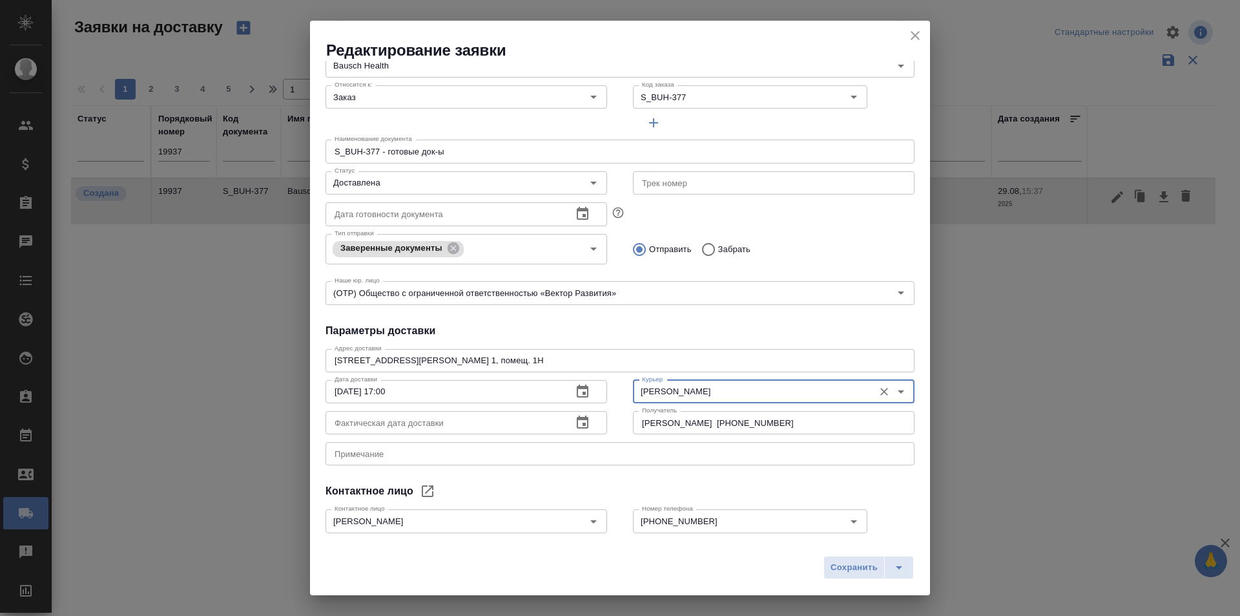
scroll to position [129, 0]
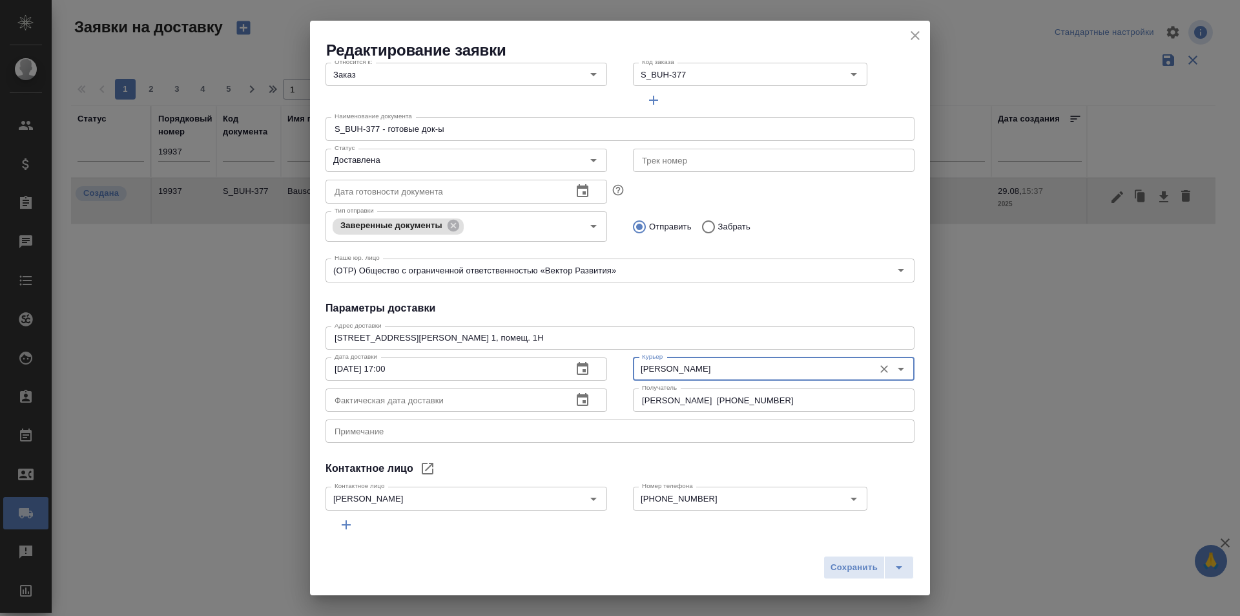
click at [574, 408] on button "button" at bounding box center [582, 399] width 31 height 31
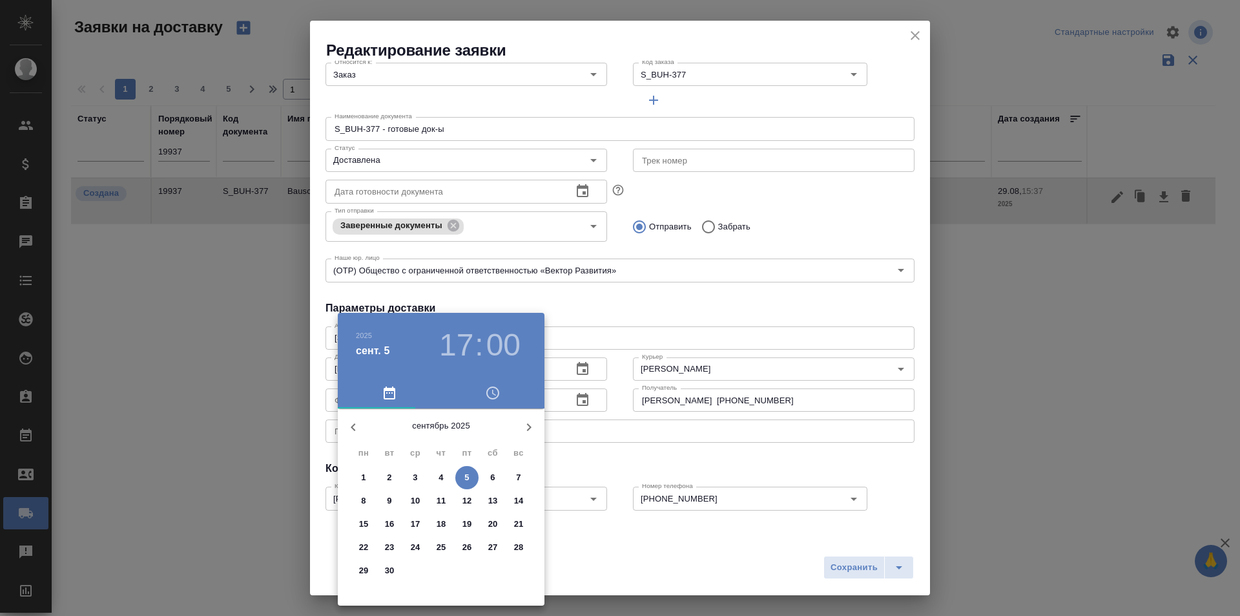
click at [372, 477] on span "1" at bounding box center [363, 477] width 23 height 13
type input "[DATE] 17:00"
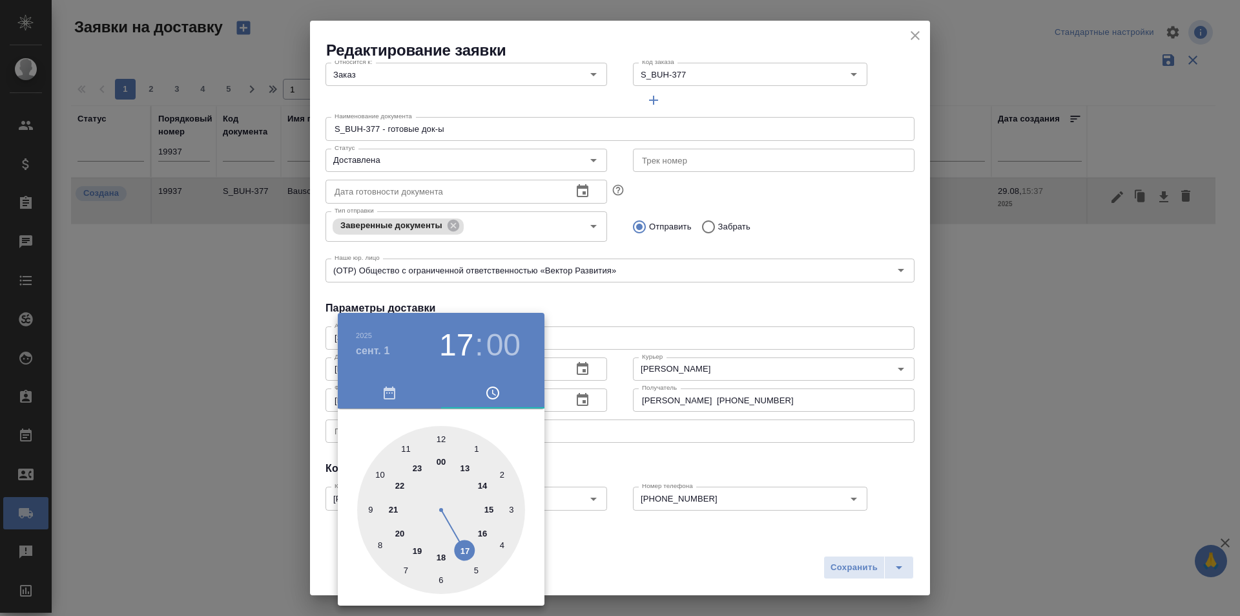
click at [789, 570] on div at bounding box center [620, 308] width 1240 height 616
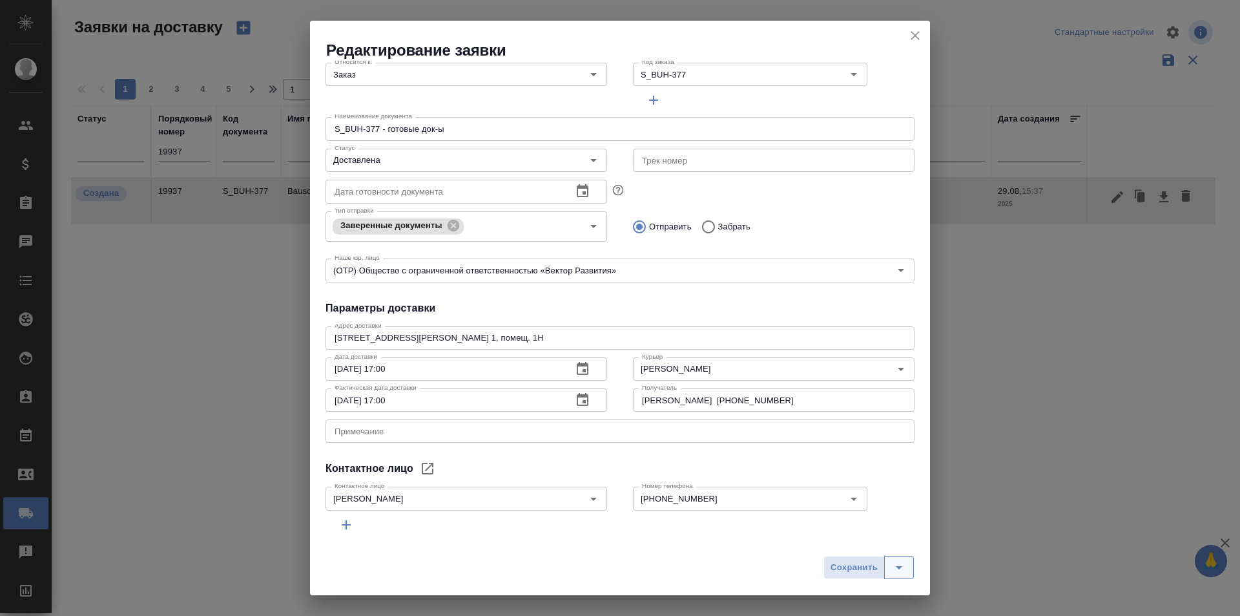
click at [897, 575] on button "split button" at bounding box center [899, 567] width 30 height 23
click at [855, 573] on span "Сохранить" at bounding box center [854, 567] width 47 height 15
type input "Создана"
